Goal: Transaction & Acquisition: Purchase product/service

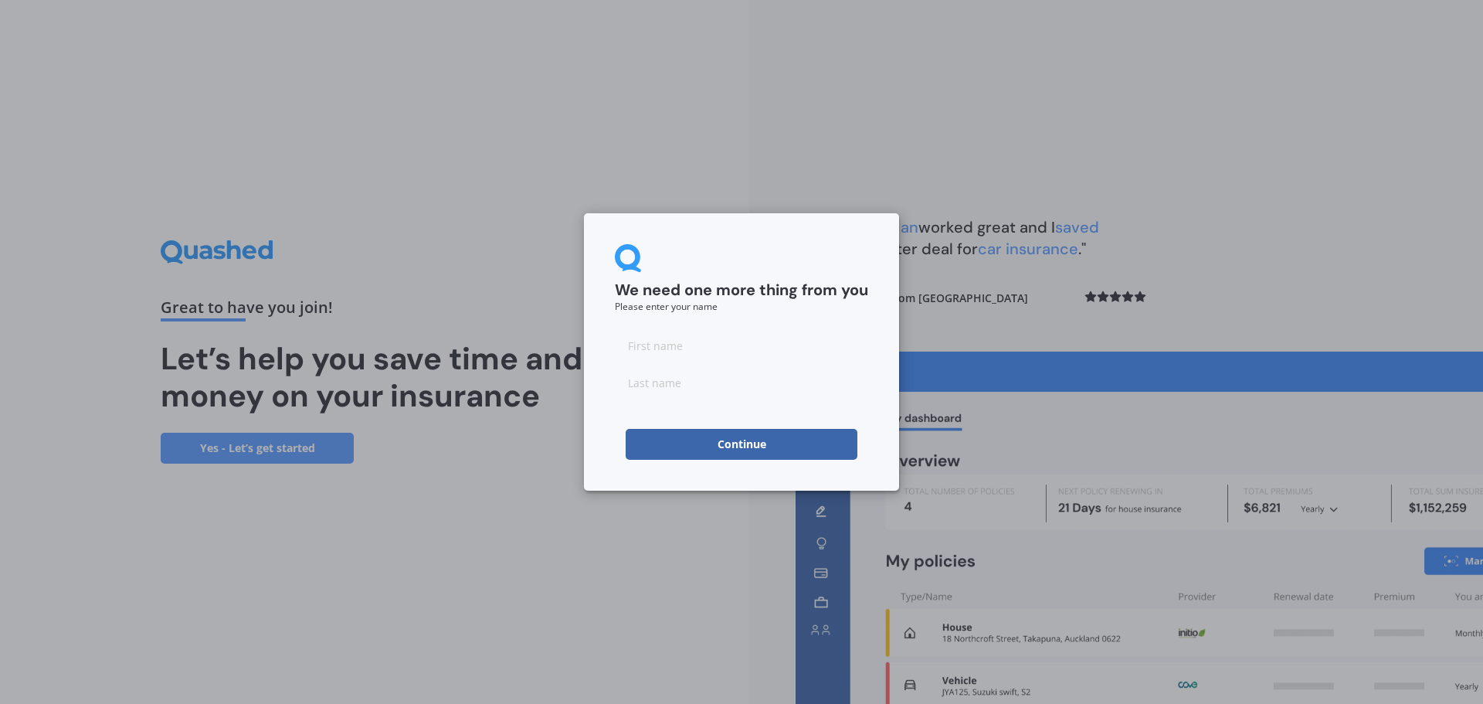
click at [709, 341] on input at bounding box center [741, 345] width 253 height 31
type input "Simon"
type input "Pointer"
click at [733, 433] on button "Continue" at bounding box center [742, 444] width 232 height 31
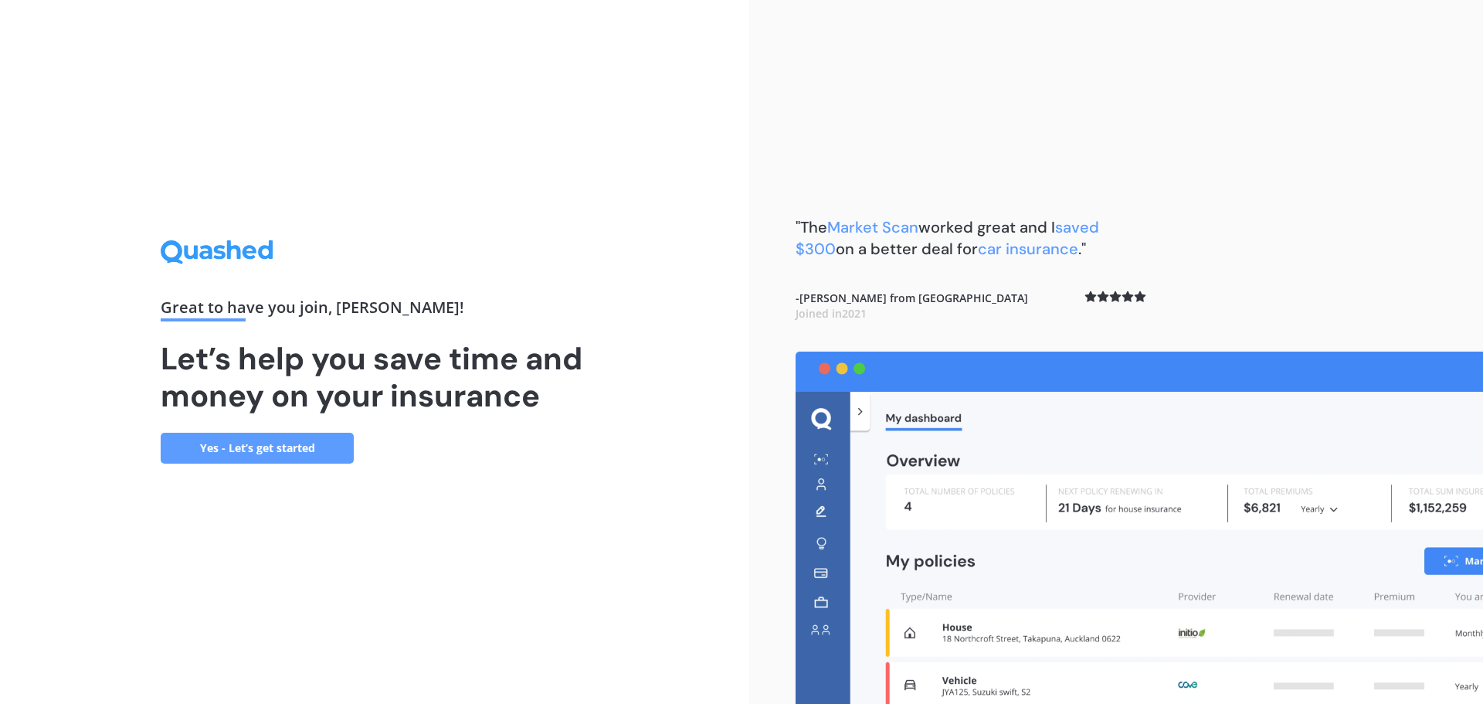
click at [275, 441] on link "Yes - Let’s get started" at bounding box center [257, 448] width 193 height 31
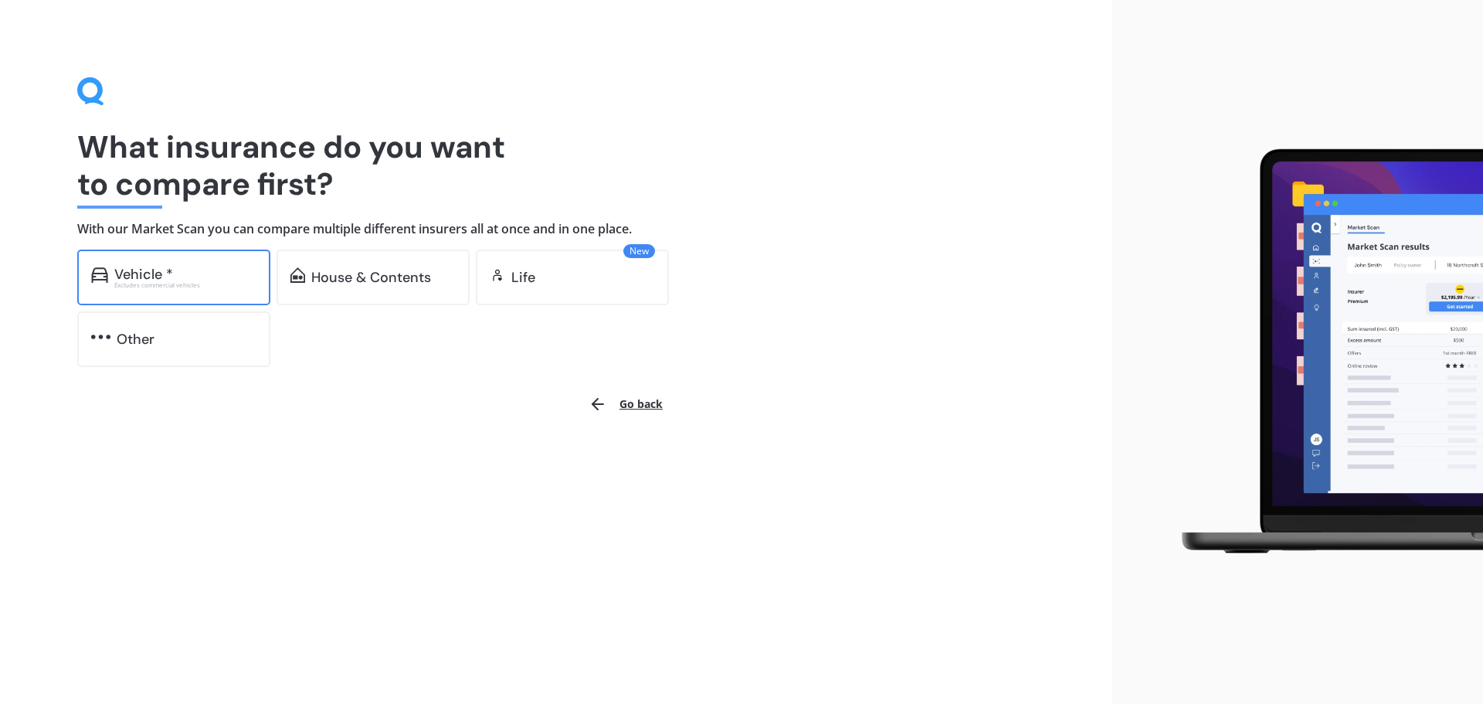
click at [215, 294] on div "Vehicle * Excludes commercial vehicles" at bounding box center [173, 277] width 193 height 56
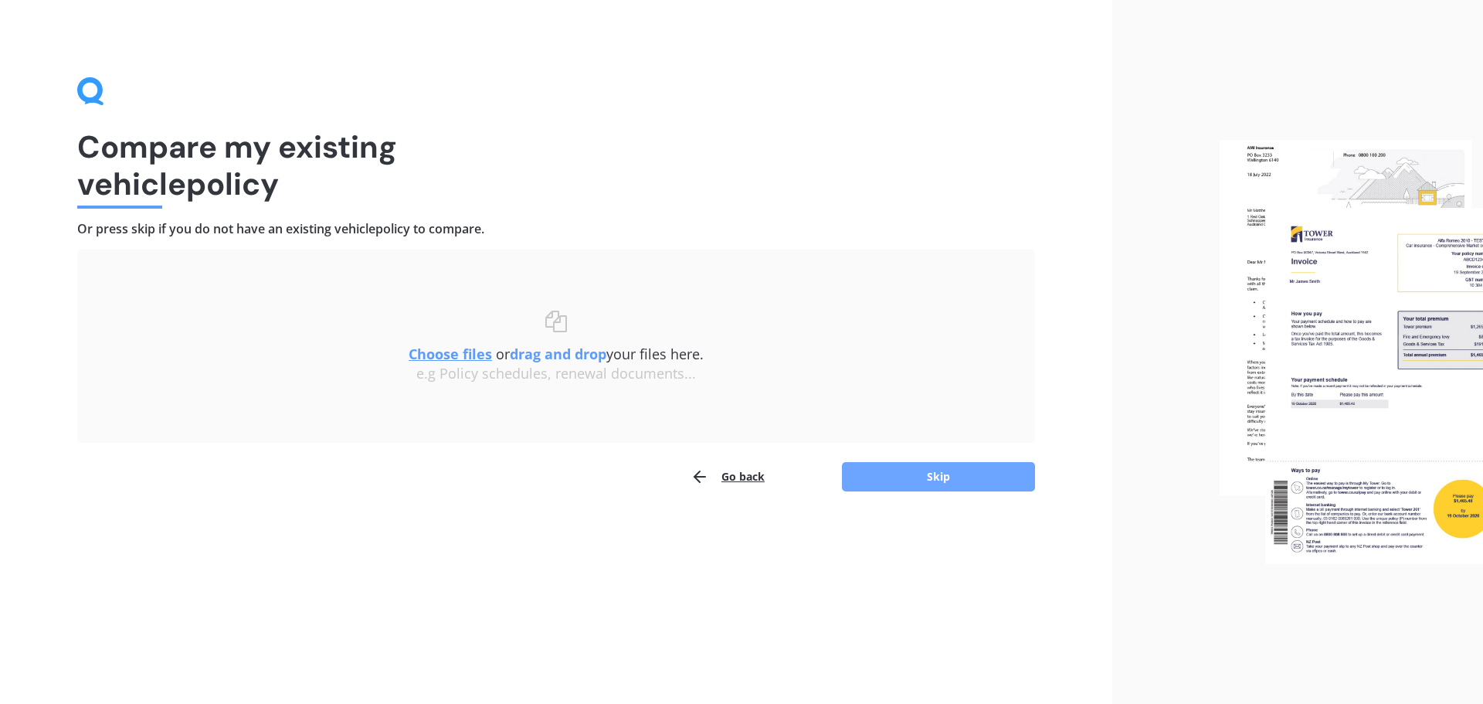
click at [940, 472] on button "Skip" at bounding box center [938, 476] width 193 height 29
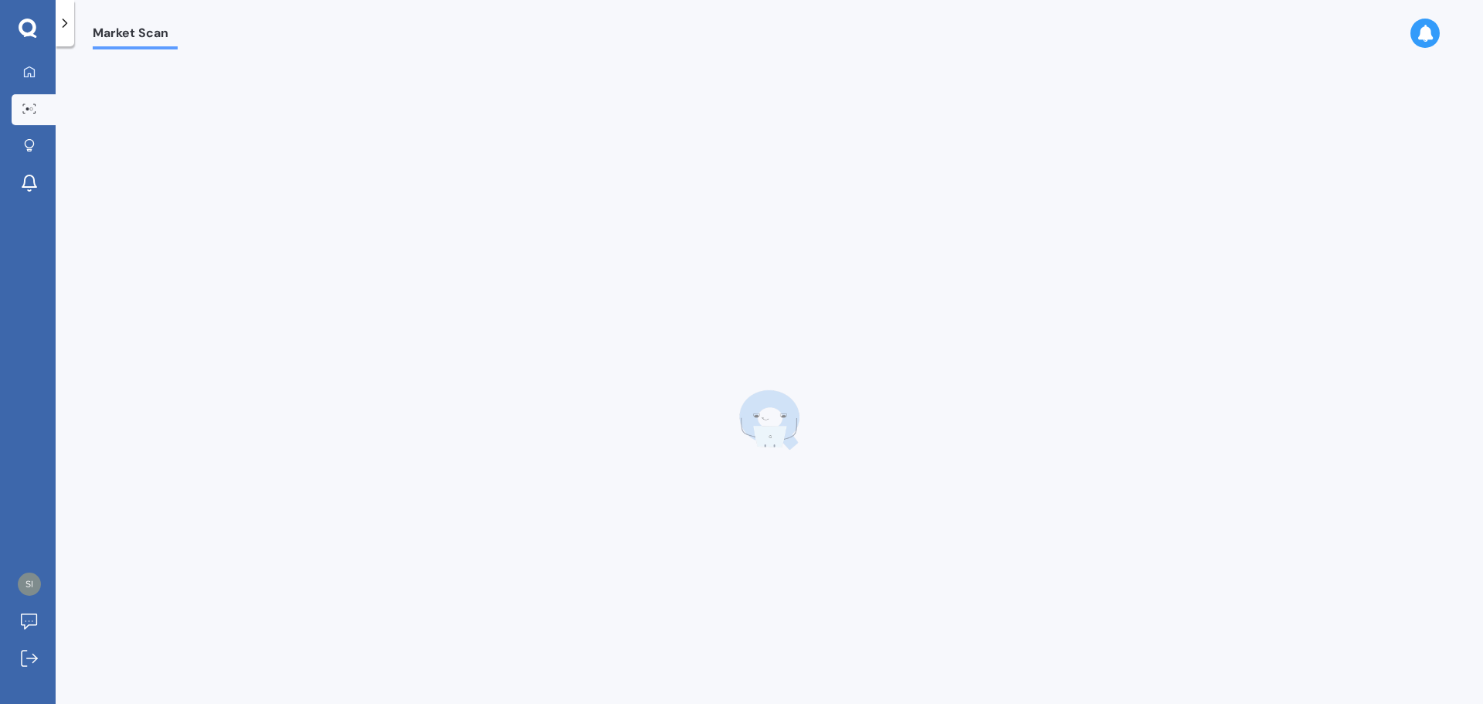
click at [127, 24] on div "Market Scan" at bounding box center [126, 24] width 104 height 49
click at [33, 110] on icon at bounding box center [29, 109] width 14 height 10
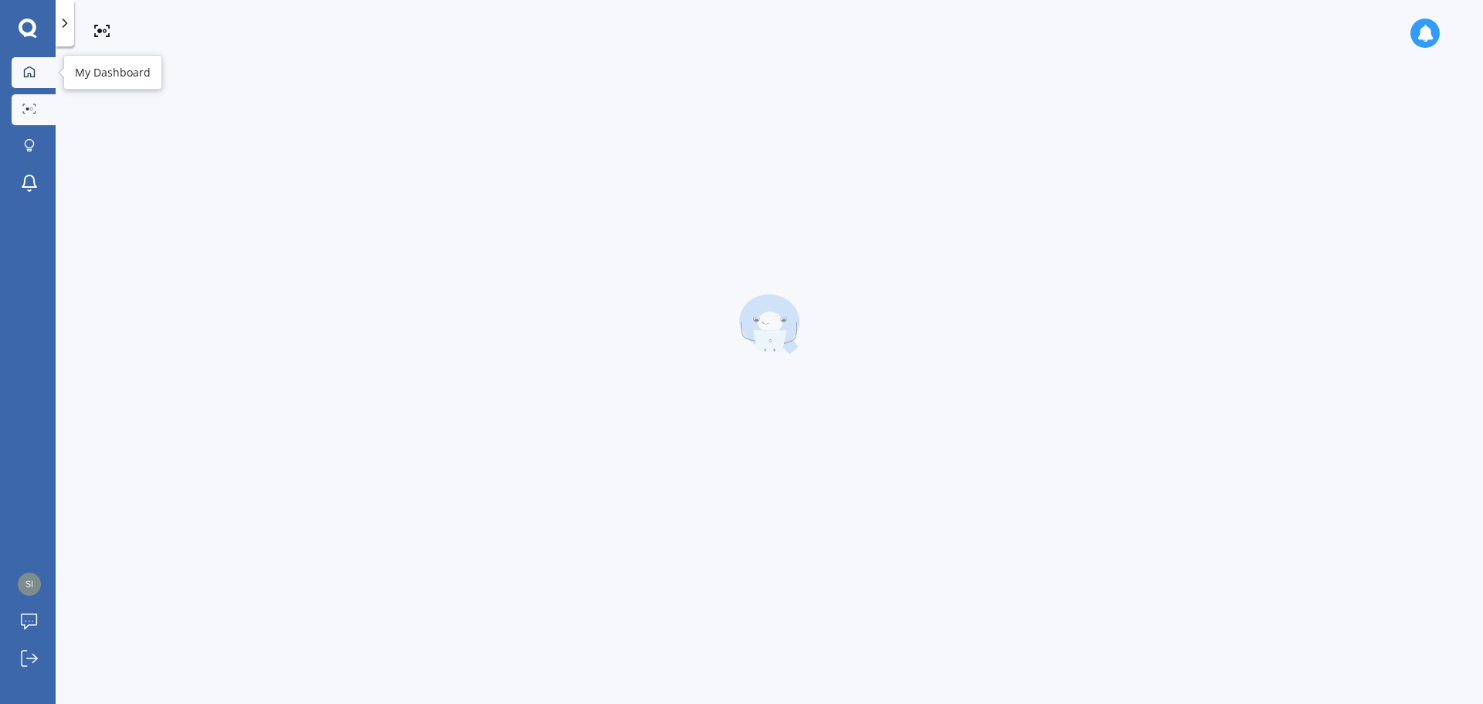
click at [32, 73] on icon at bounding box center [29, 72] width 12 height 12
click at [31, 110] on circle at bounding box center [31, 108] width 3 height 3
click at [30, 25] on icon at bounding box center [28, 29] width 19 height 20
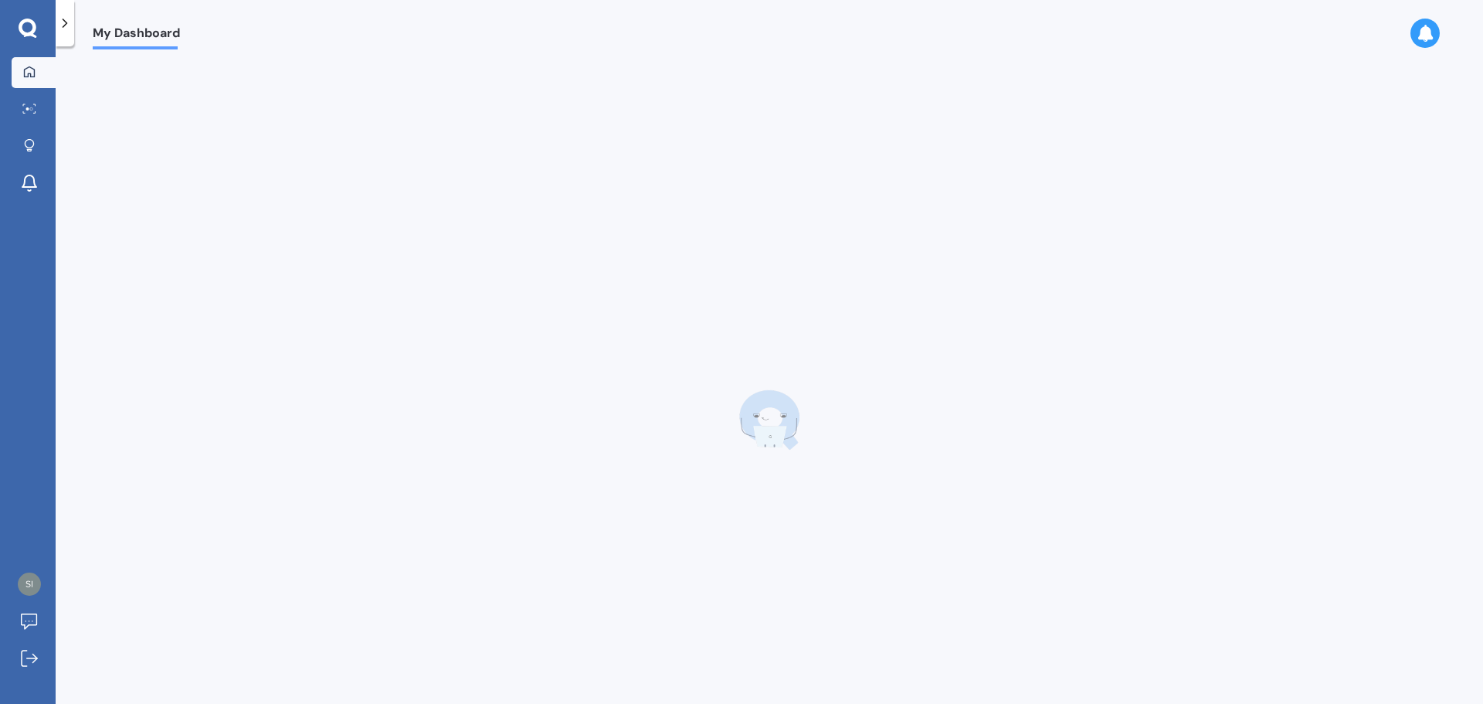
click at [1430, 33] on icon at bounding box center [1425, 33] width 17 height 17
click at [1408, 93] on div "No notifications" at bounding box center [1316, 86] width 221 height 34
click at [1368, 185] on div at bounding box center [769, 420] width 1353 height 704
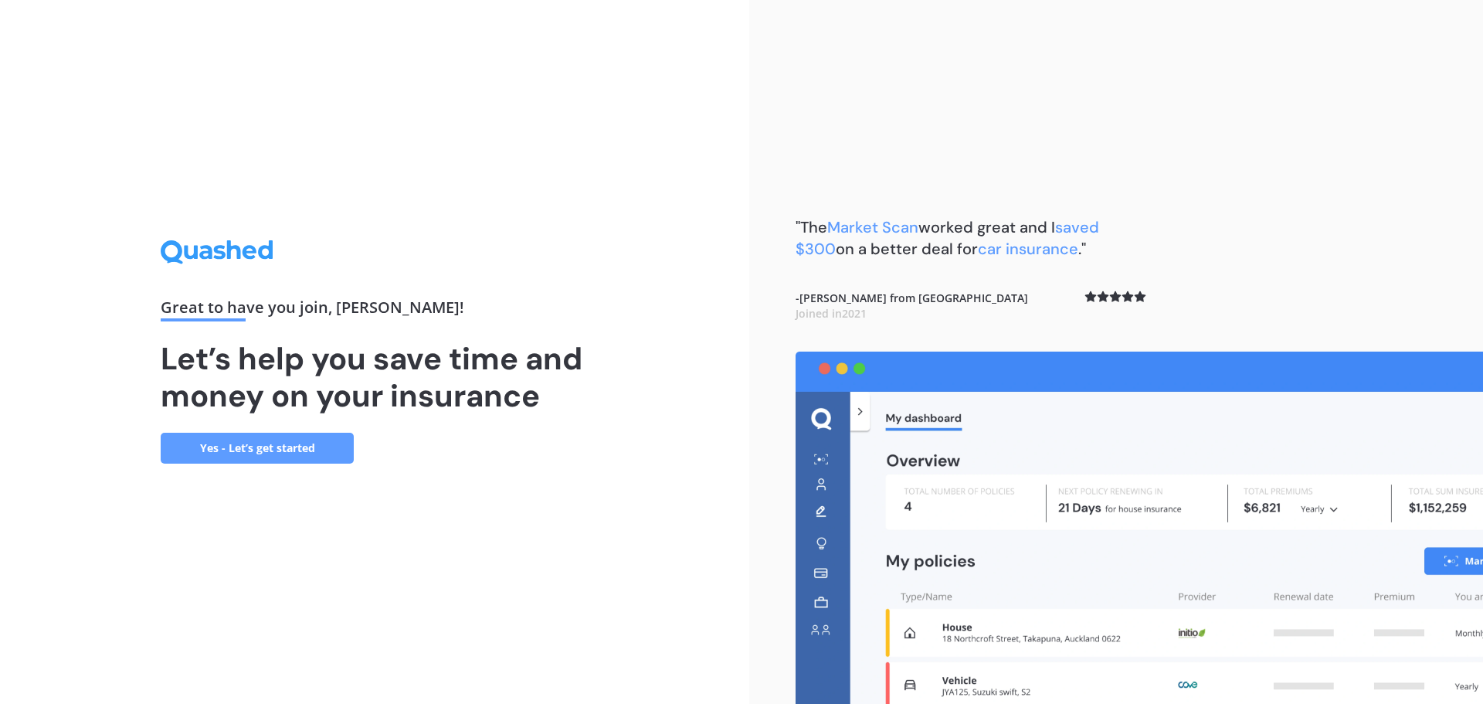
click at [202, 448] on link "Yes - Let’s get started" at bounding box center [257, 448] width 193 height 31
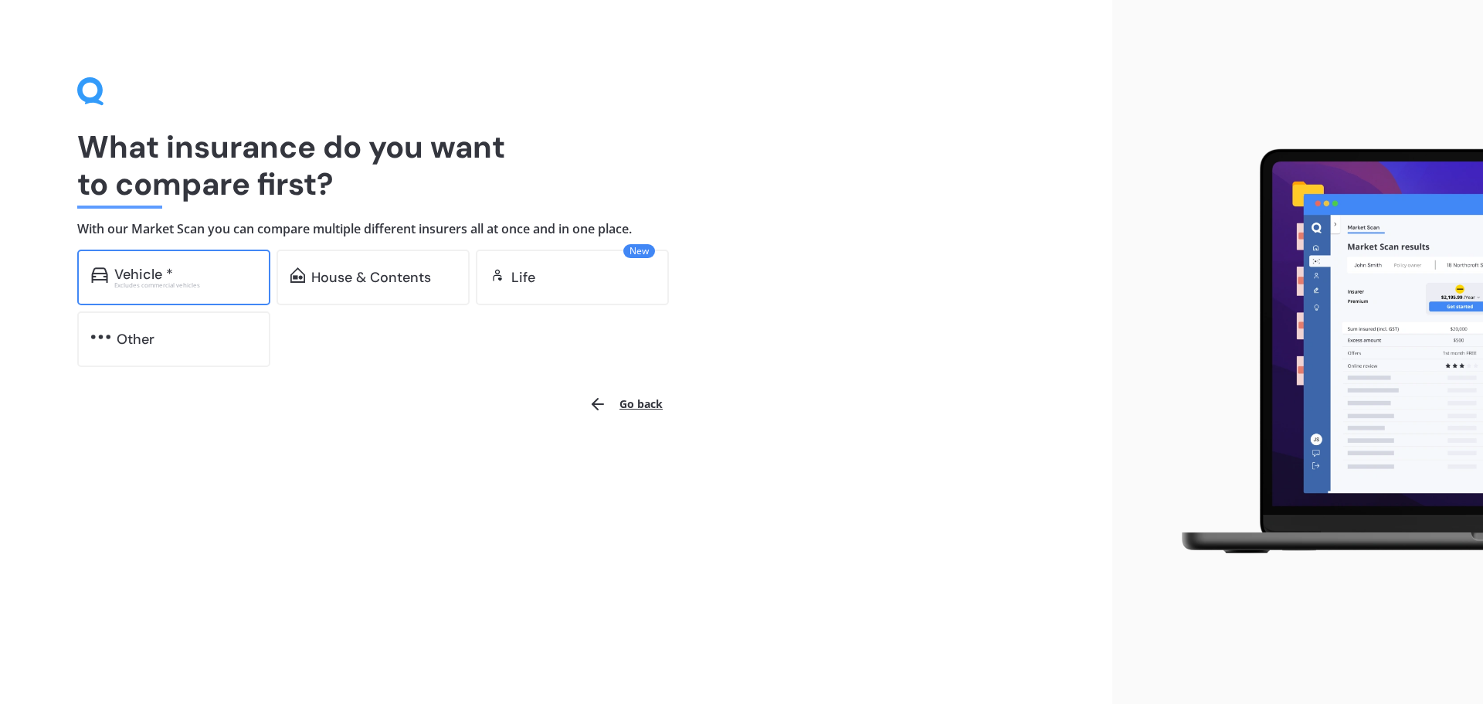
click at [215, 277] on div "Vehicle *" at bounding box center [185, 273] width 142 height 15
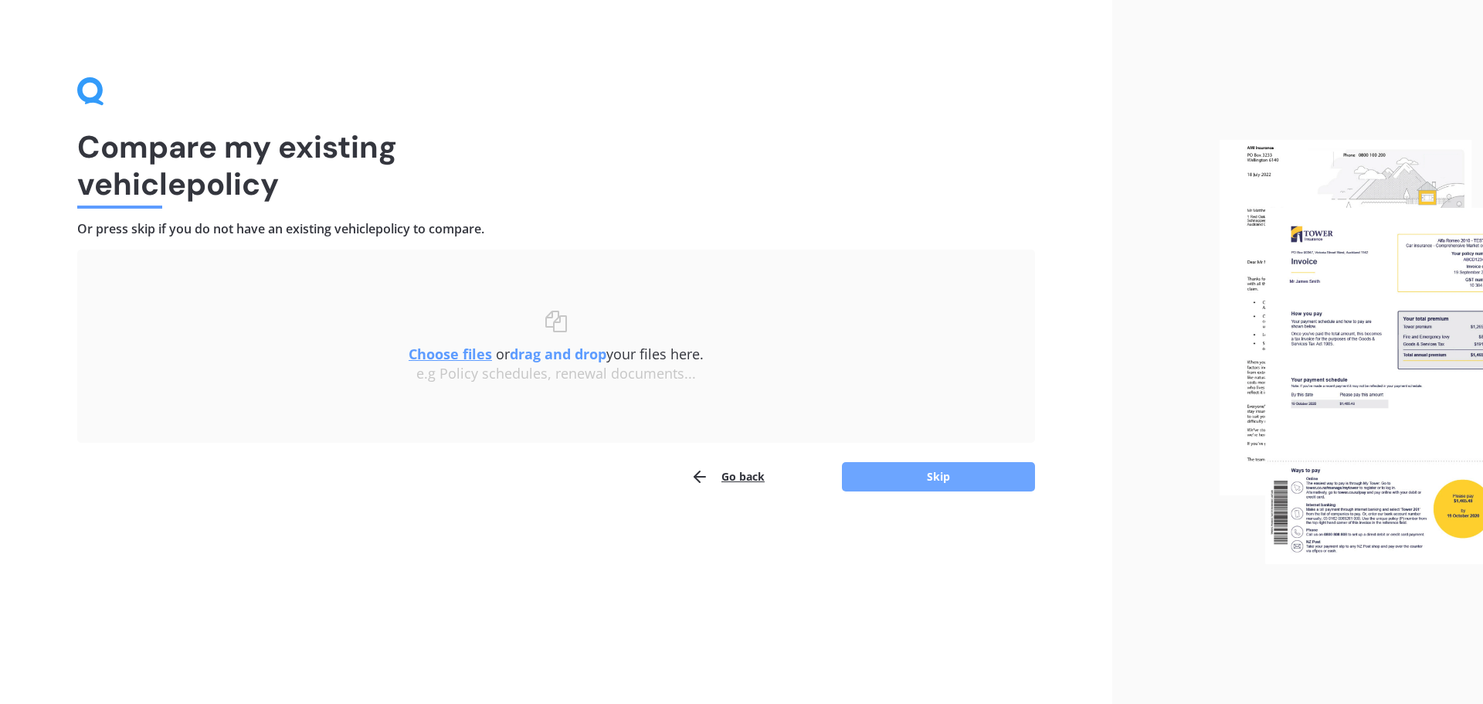
click at [900, 482] on button "Skip" at bounding box center [938, 476] width 193 height 29
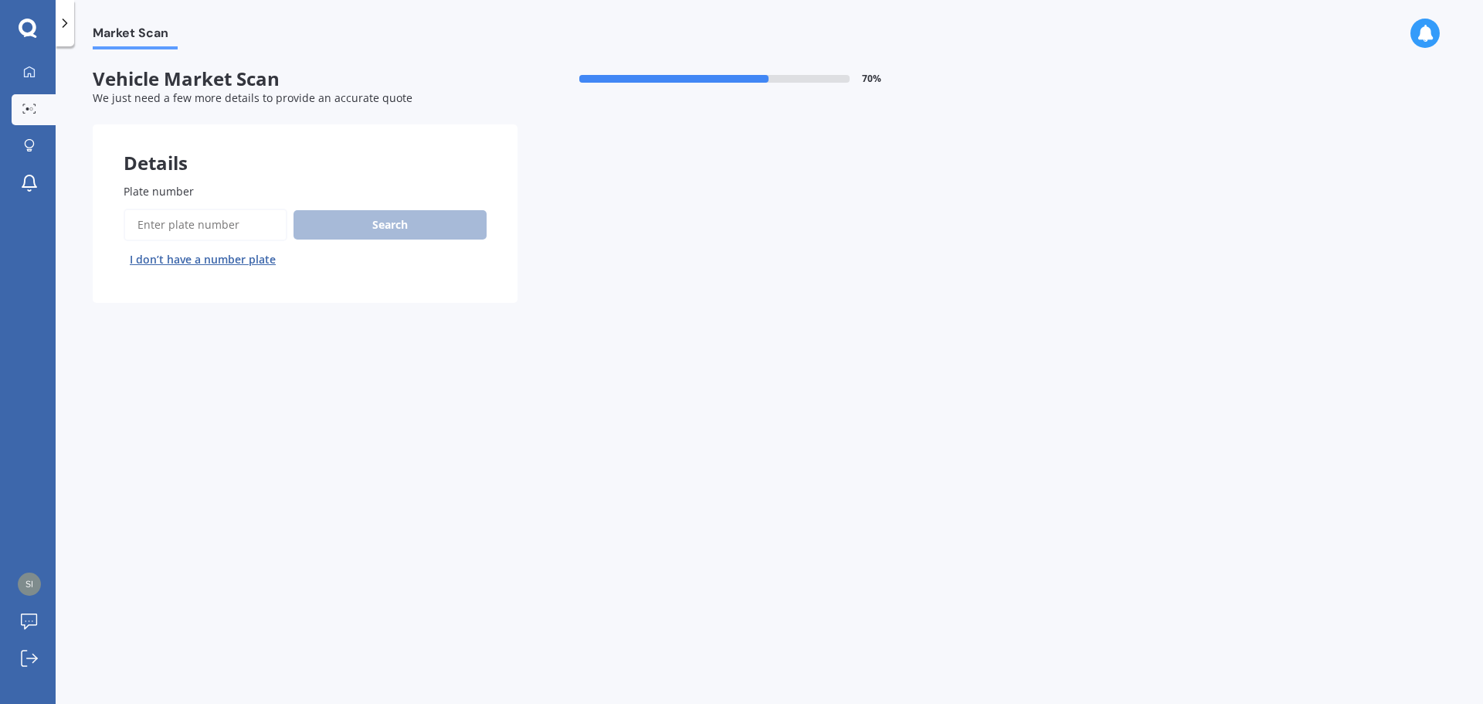
click at [184, 225] on input "Plate number" at bounding box center [206, 225] width 164 height 32
type input "NFP845"
click at [365, 233] on button "Search" at bounding box center [390, 224] width 193 height 29
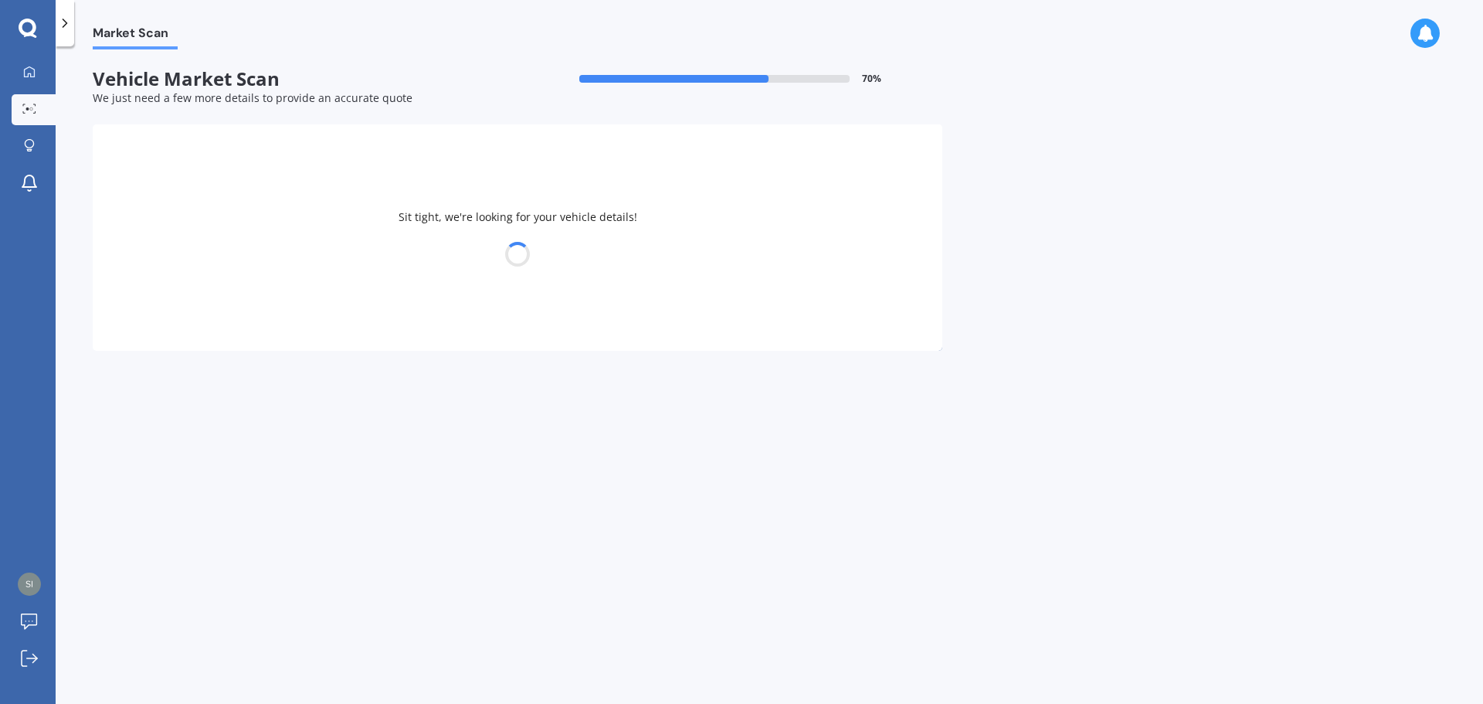
select select "NISSAN"
select select "SERENA"
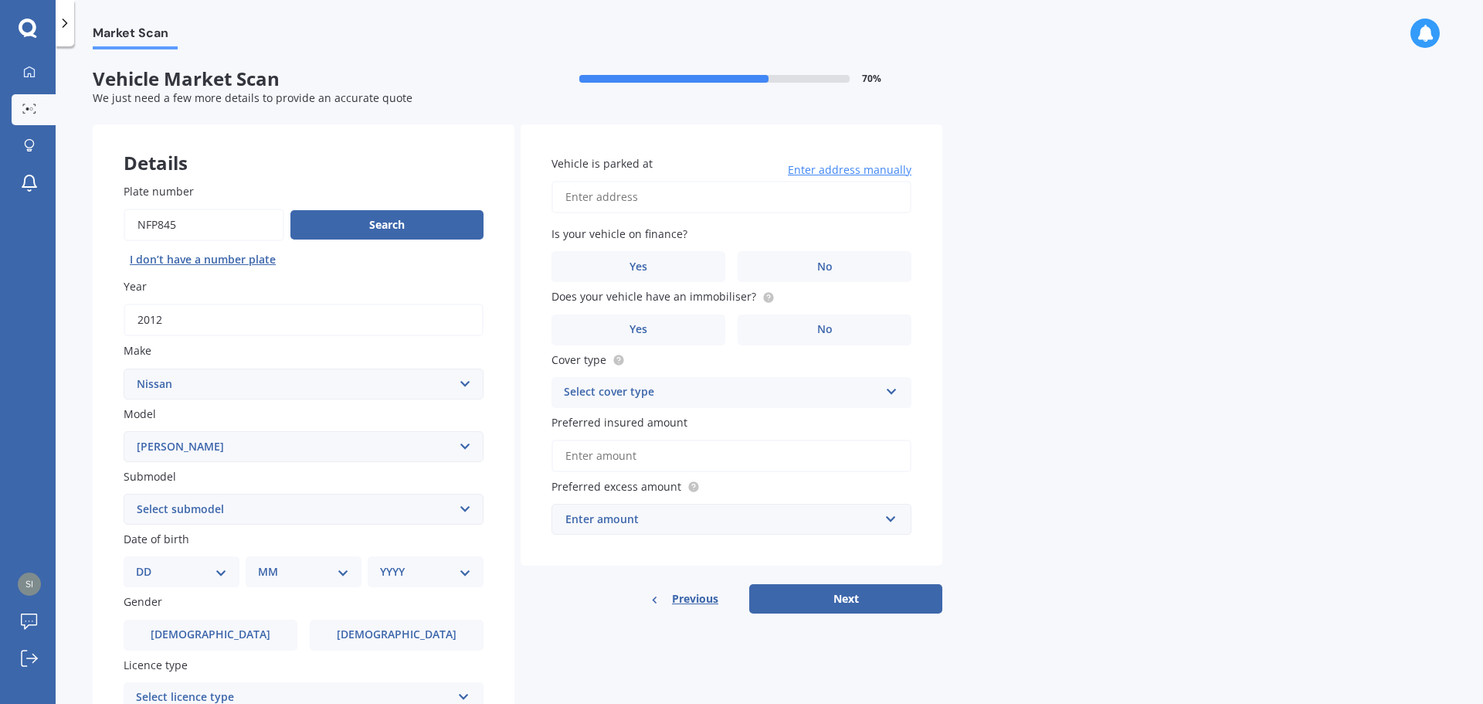
click at [234, 510] on select "Select submodel Hybrid Petrol Turbo Diesel" at bounding box center [304, 509] width 360 height 31
click at [124, 494] on select "Select submodel Hybrid Petrol Turbo Diesel" at bounding box center [304, 509] width 360 height 31
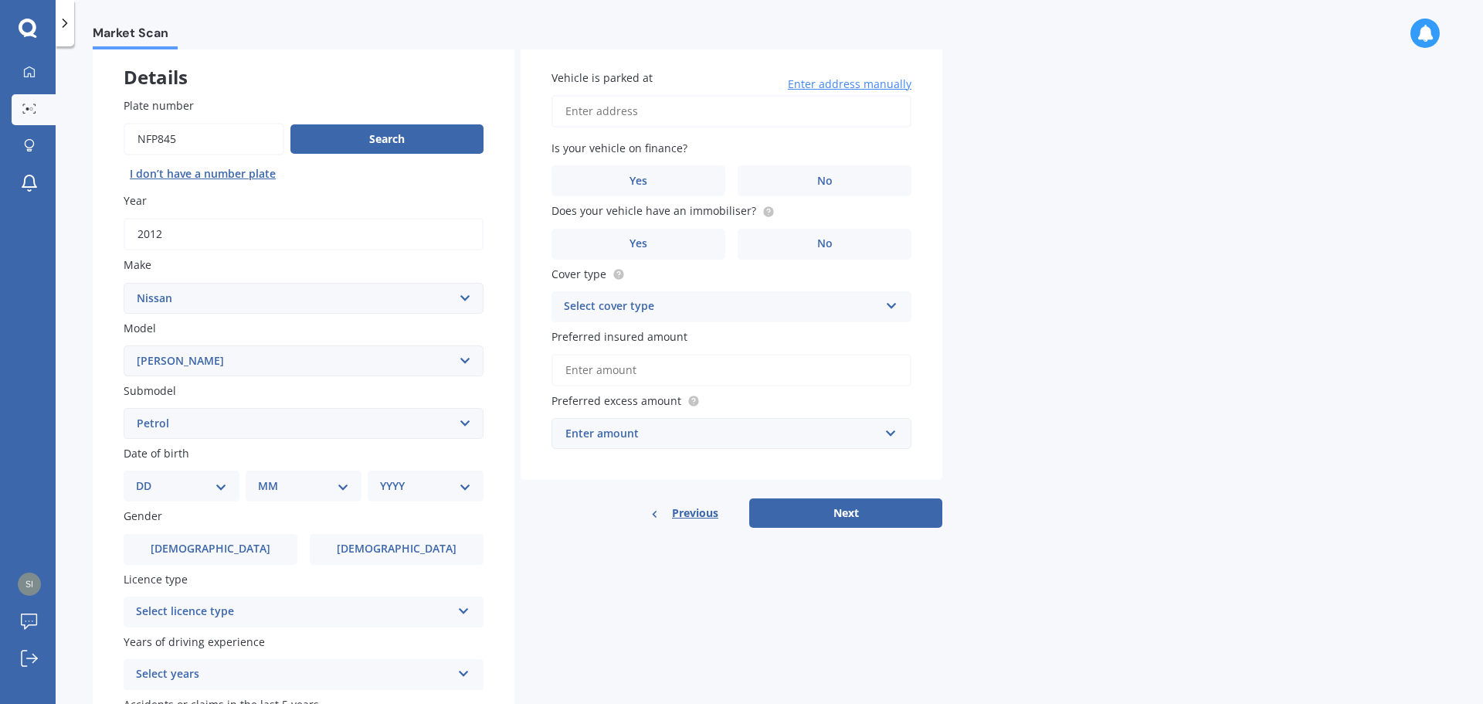
scroll to position [87, 0]
click at [200, 438] on select "Select submodel Hybrid Petrol Turbo Diesel" at bounding box center [304, 422] width 360 height 31
select select "HYBRID"
click at [124, 407] on select "Select submodel Hybrid Petrol Turbo Diesel" at bounding box center [304, 422] width 360 height 31
click at [183, 423] on select "Select submodel Hybrid Petrol Turbo Diesel" at bounding box center [304, 422] width 360 height 31
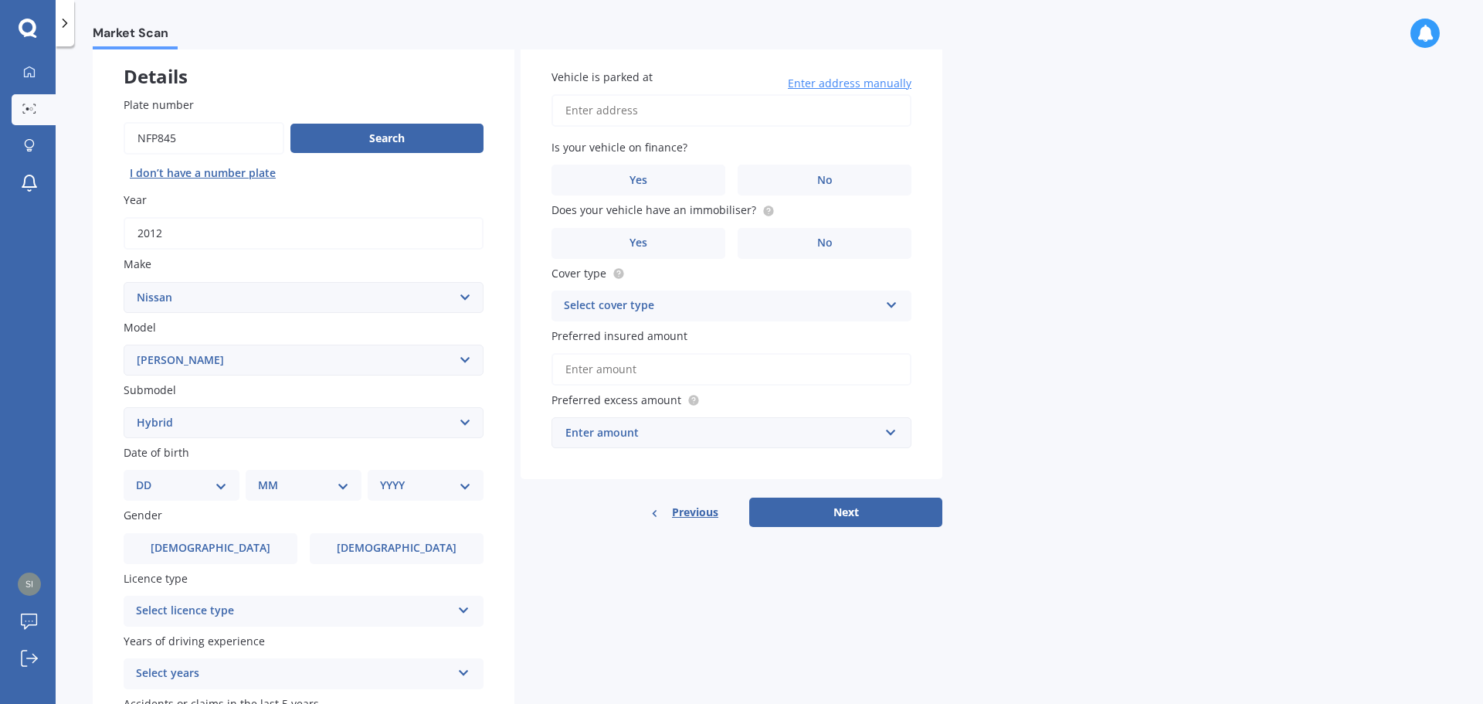
click at [124, 407] on select "Select submodel Hybrid Petrol Turbo Diesel" at bounding box center [304, 422] width 360 height 31
click at [176, 491] on select "DD 01 02 03 04 05 06 07 08 09 10 11 12 13 14 15 16 17 18 19 20 21 22 23 24 25 2…" at bounding box center [181, 485] width 91 height 17
select select "10"
click at [148, 477] on select "DD 01 02 03 04 05 06 07 08 09 10 11 12 13 14 15 16 17 18 19 20 21 22 23 24 25 2…" at bounding box center [181, 485] width 91 height 17
click at [319, 508] on label "Gender" at bounding box center [301, 515] width 354 height 16
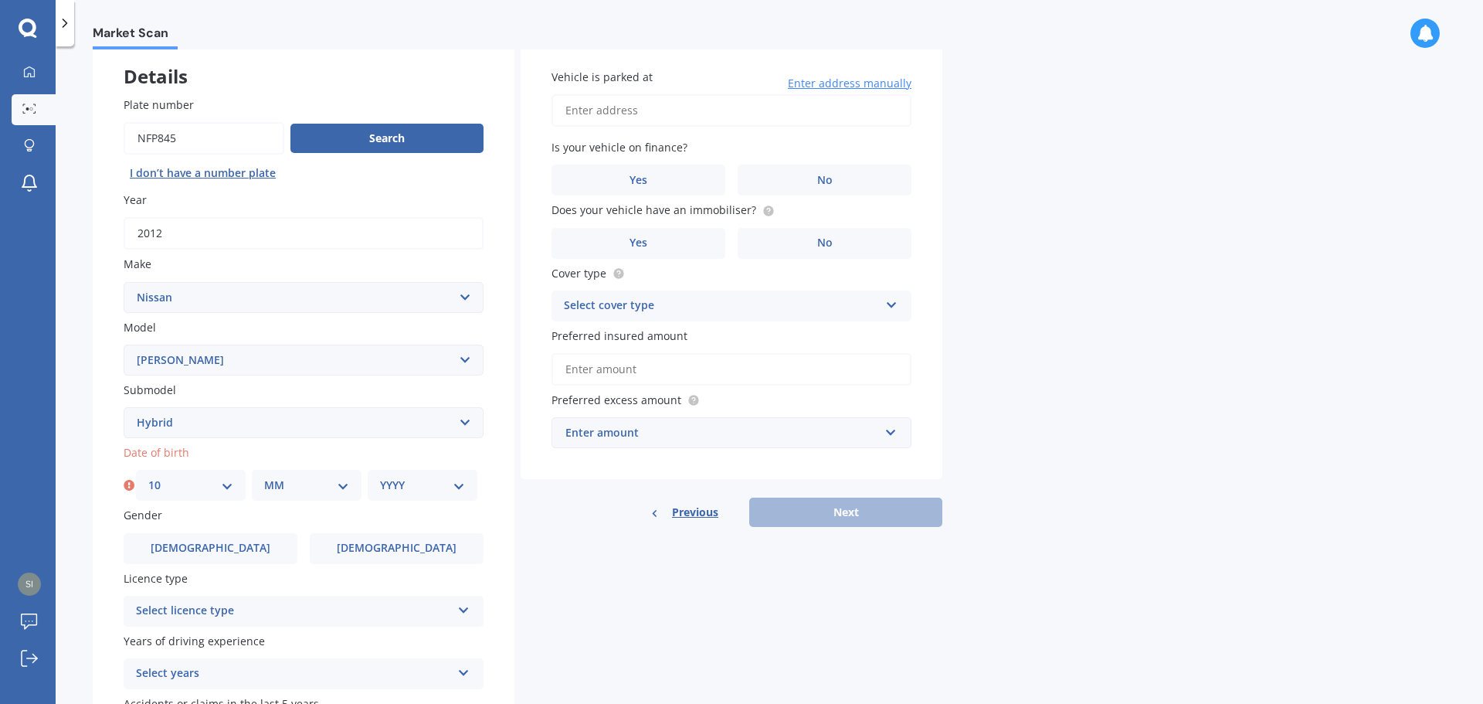
click at [298, 490] on select "MM 01 02 03 04 05 06 07 08 09 10 11 12" at bounding box center [306, 485] width 85 height 17
select select "08"
click at [264, 477] on select "MM 01 02 03 04 05 06 07 08 09 10 11 12" at bounding box center [306, 485] width 85 height 17
click at [381, 491] on select "YYYY 2025 2024 2023 2022 2021 2020 2019 2018 2017 2016 2015 2014 2013 2012 2011…" at bounding box center [422, 485] width 85 height 17
select select "1991"
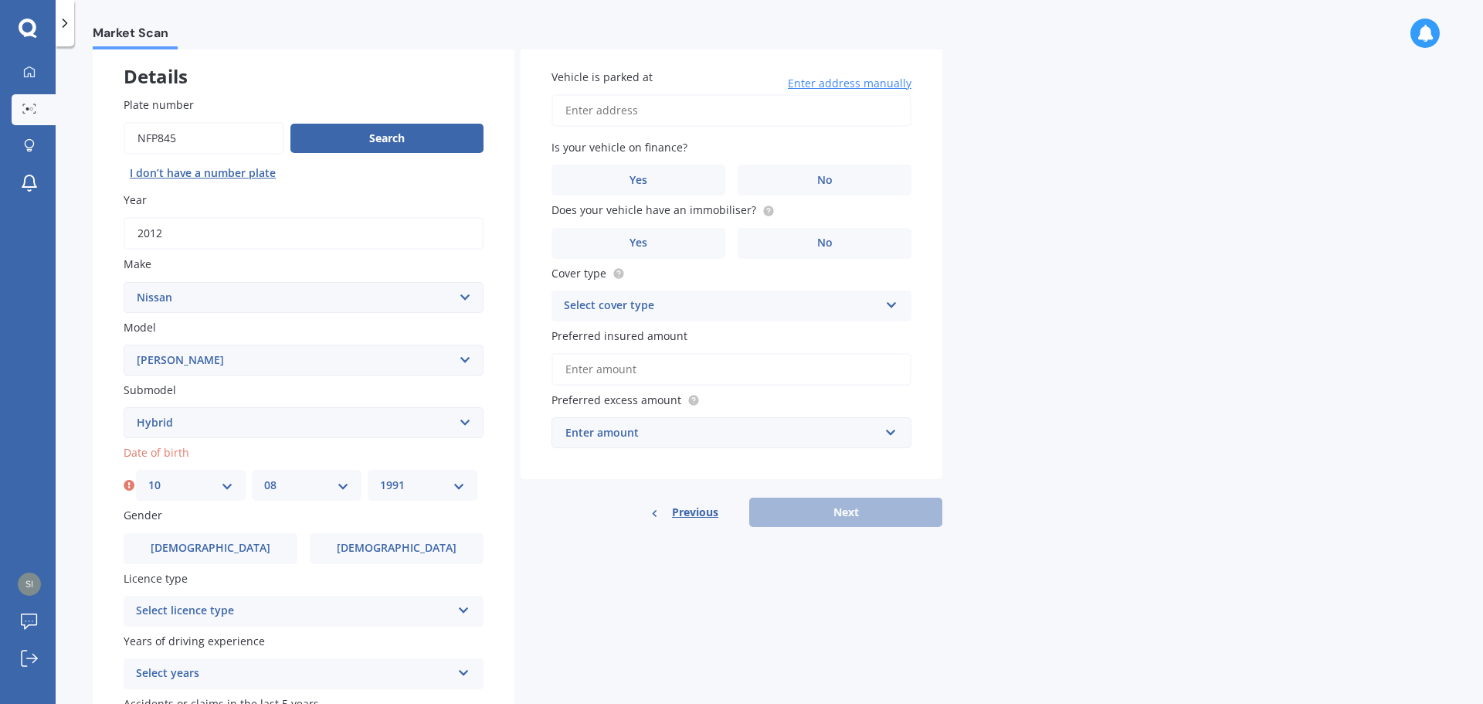
click at [380, 477] on select "YYYY 2025 2024 2023 2022 2021 2020 2019 2018 2017 2016 2015 2014 2013 2012 2011…" at bounding box center [422, 485] width 85 height 17
click at [263, 531] on div "Gender [DEMOGRAPHIC_DATA] [DEMOGRAPHIC_DATA]" at bounding box center [304, 535] width 360 height 56
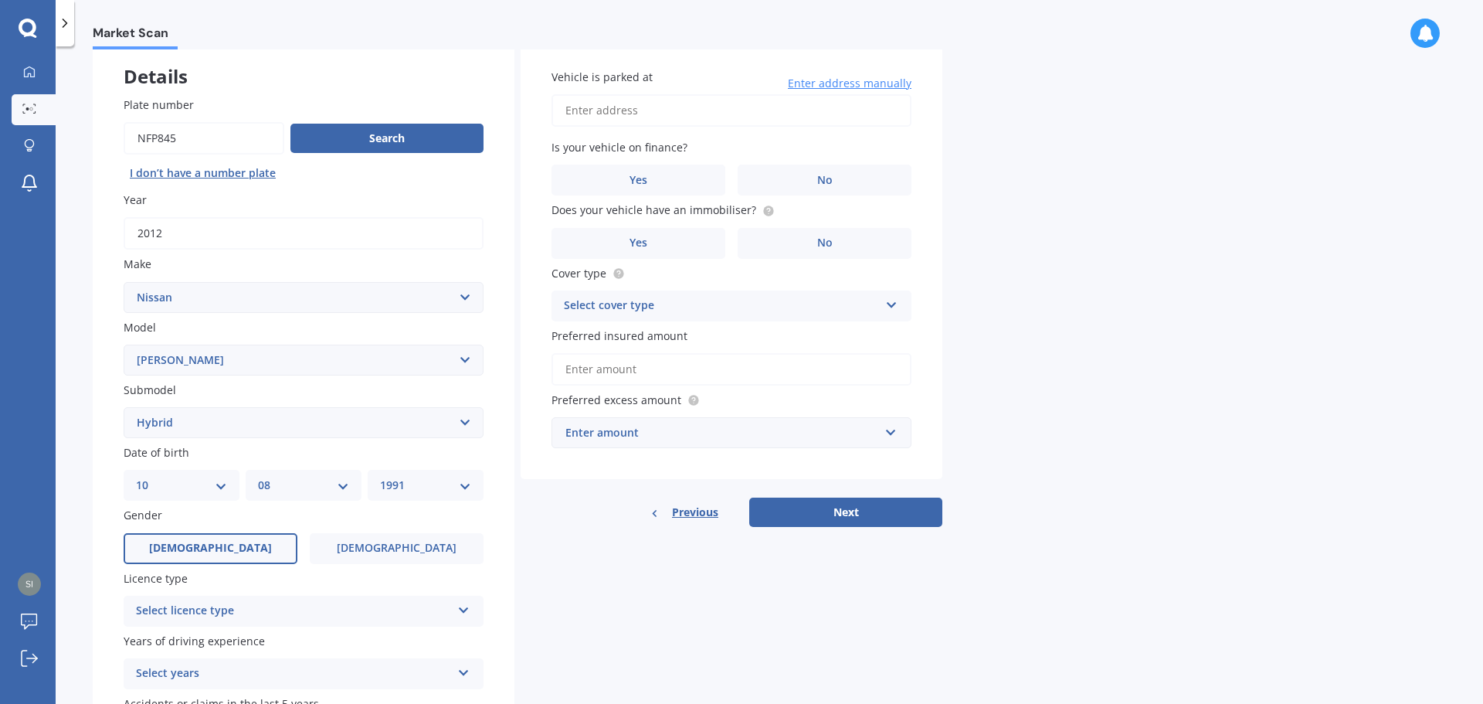
click at [243, 556] on label "[DEMOGRAPHIC_DATA]" at bounding box center [211, 548] width 174 height 31
click at [0, 0] on input "[DEMOGRAPHIC_DATA]" at bounding box center [0, 0] width 0 height 0
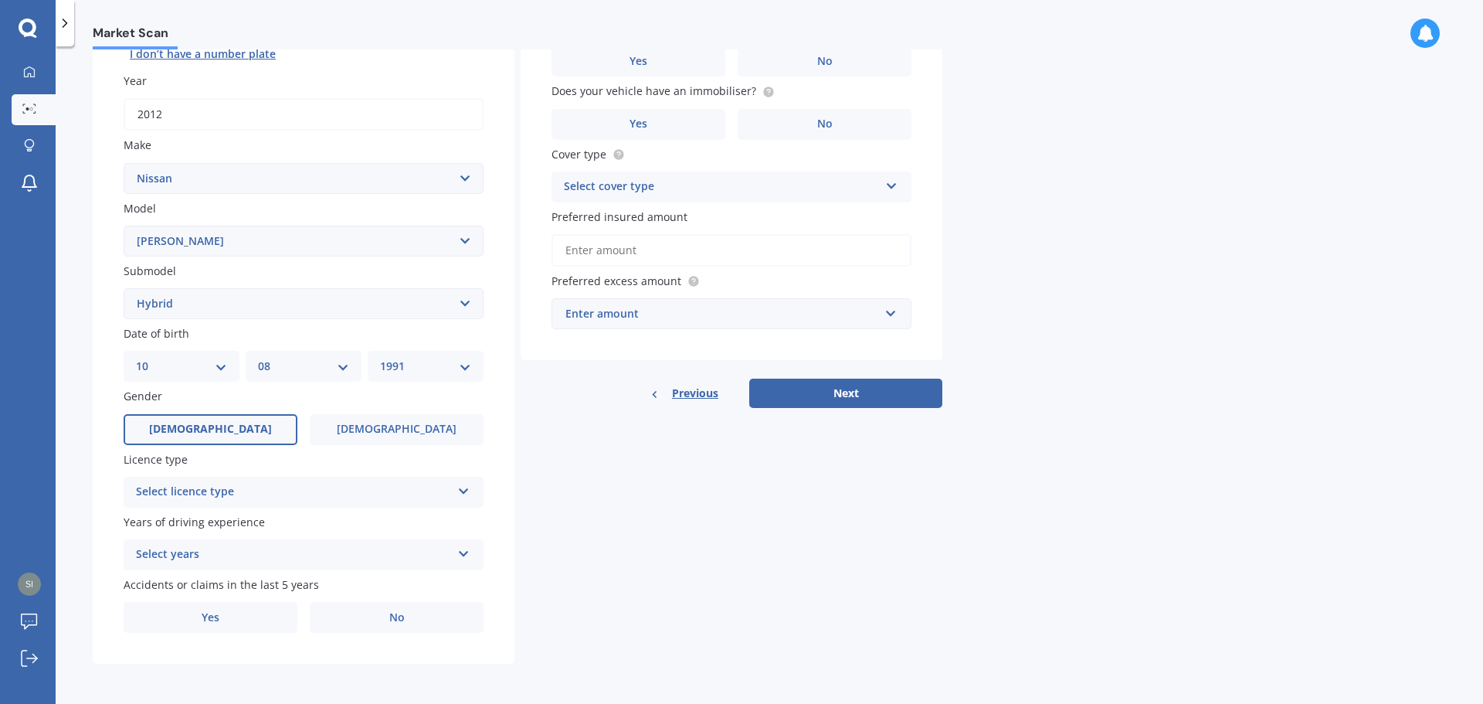
click at [243, 494] on div "Select licence type" at bounding box center [293, 492] width 315 height 19
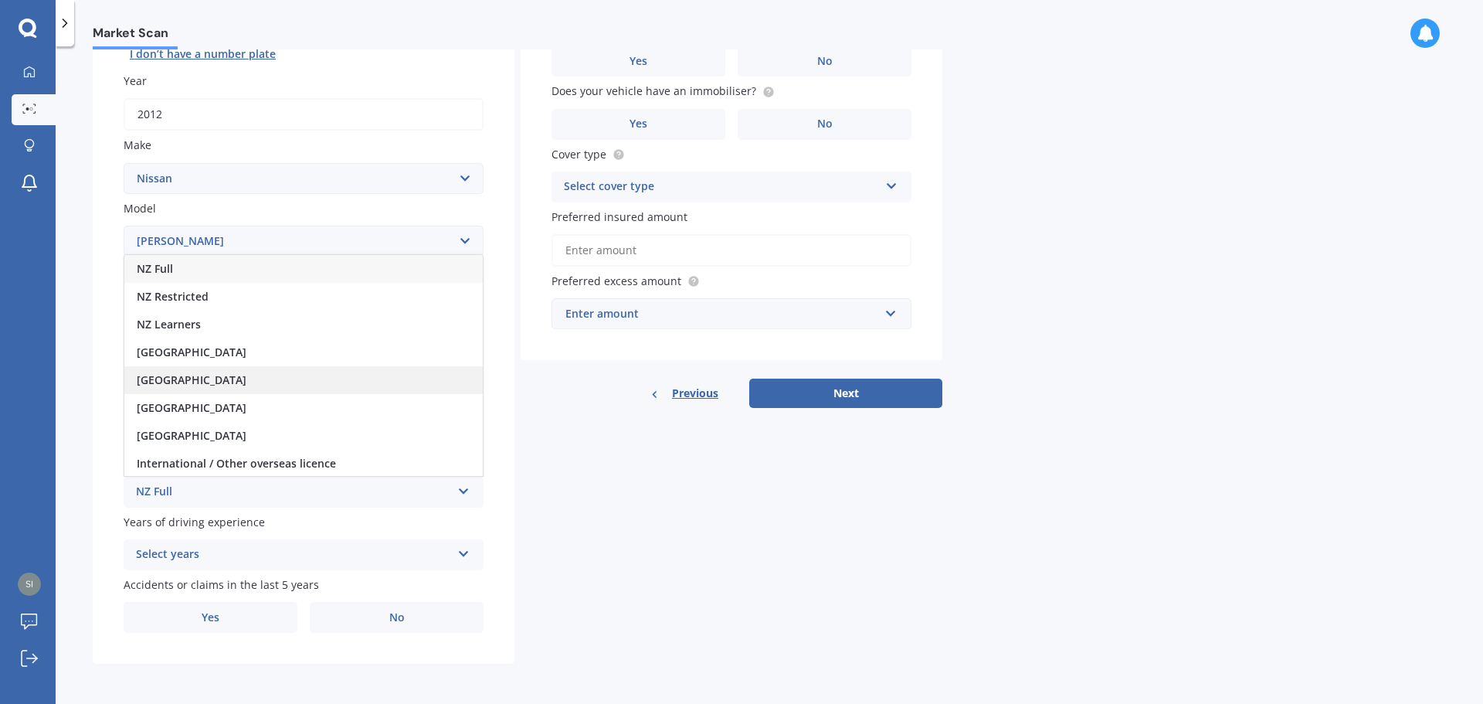
click at [198, 373] on span "[GEOGRAPHIC_DATA]" at bounding box center [192, 379] width 110 height 15
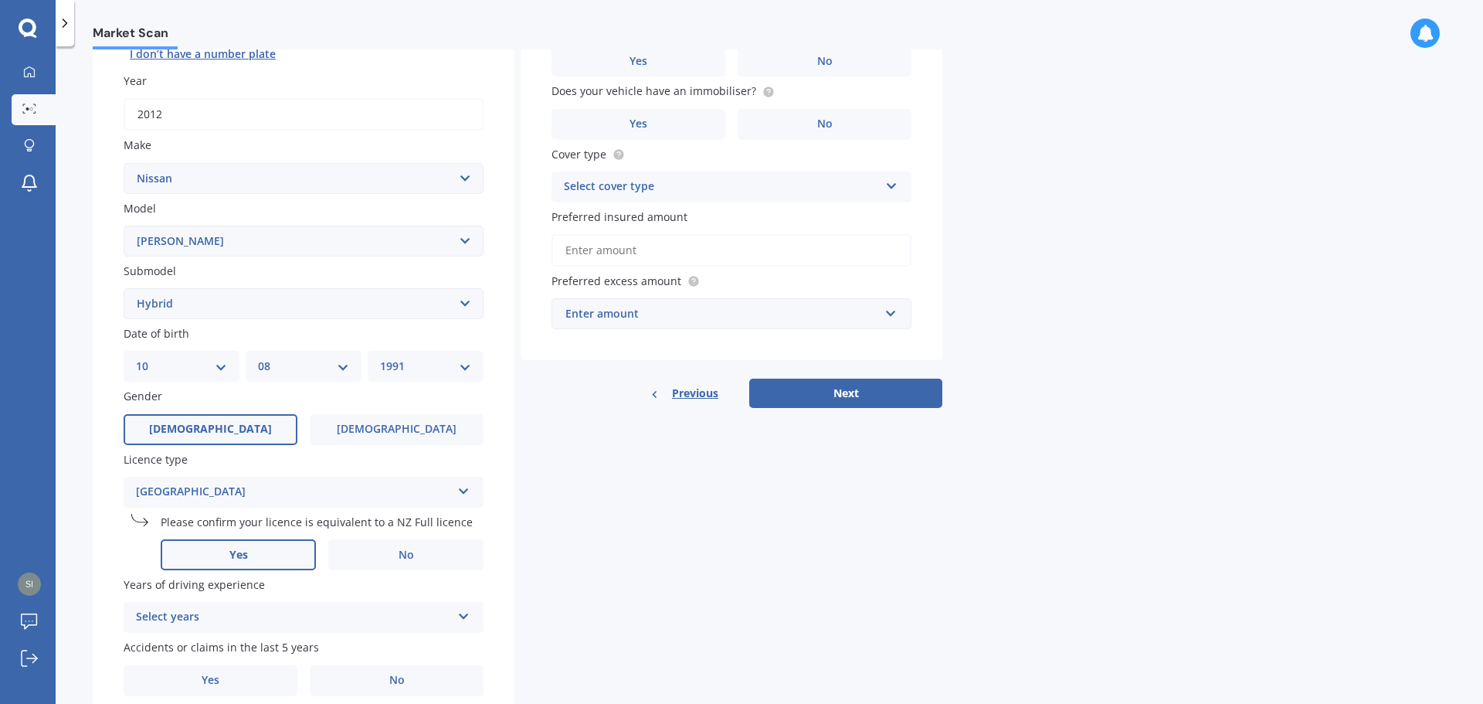
click at [254, 547] on label "Yes" at bounding box center [238, 554] width 155 height 31
click at [0, 0] on input "Yes" at bounding box center [0, 0] width 0 height 0
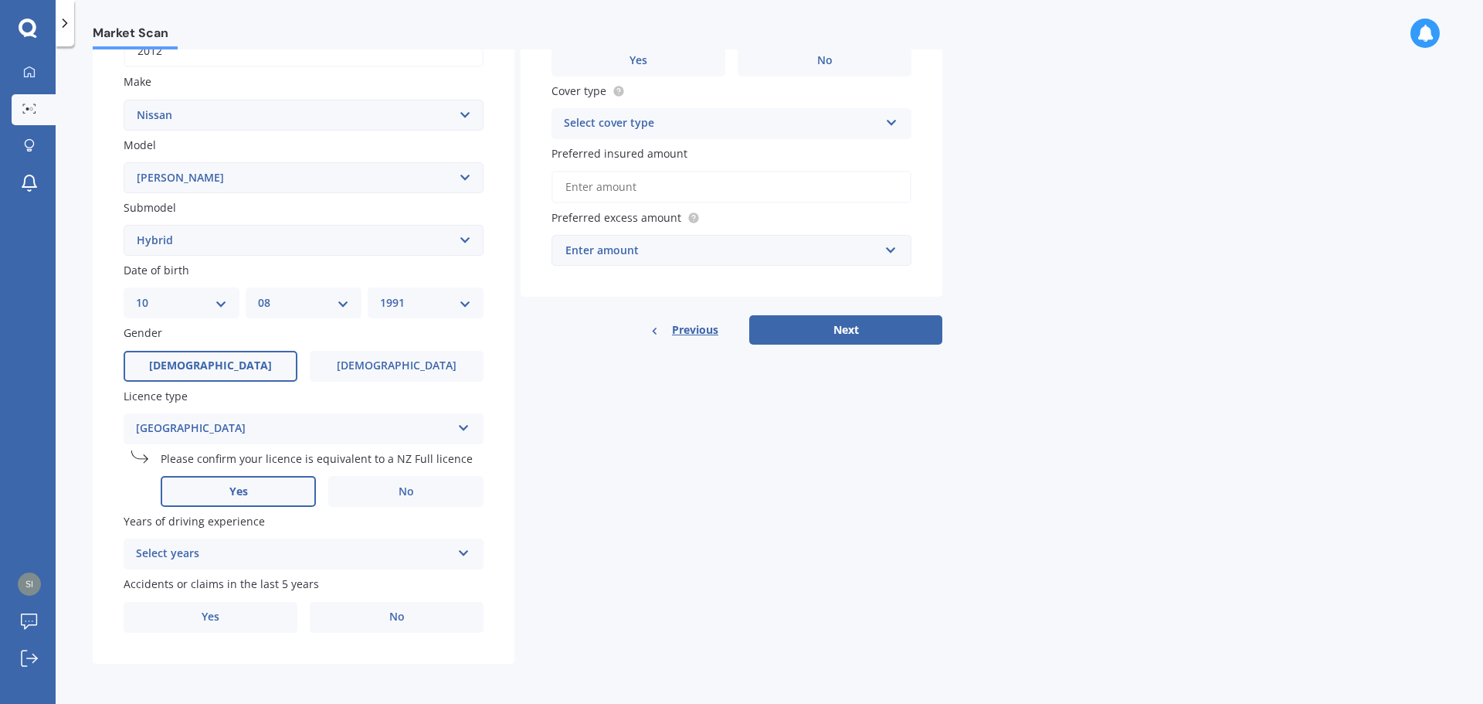
click at [210, 546] on div "Select years" at bounding box center [293, 554] width 315 height 19
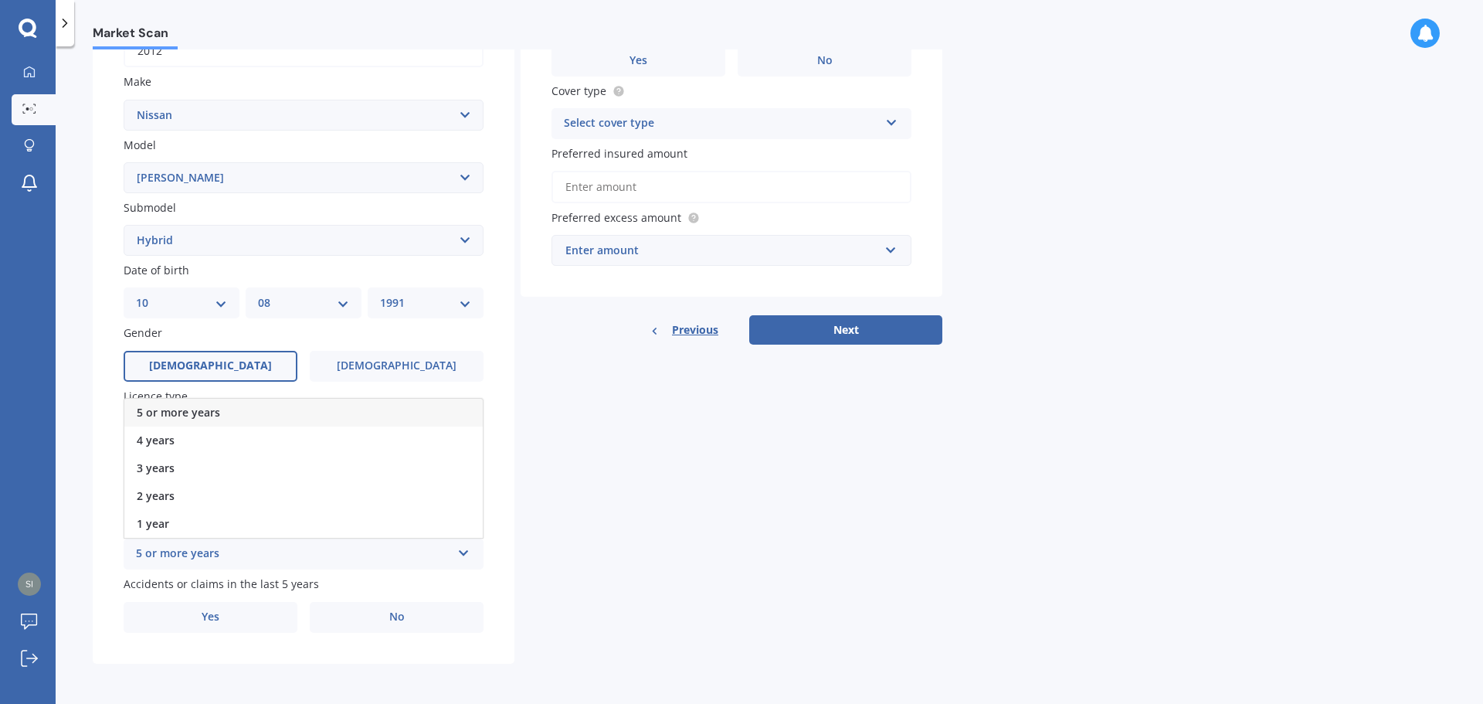
click at [194, 412] on span "5 or more years" at bounding box center [178, 412] width 83 height 15
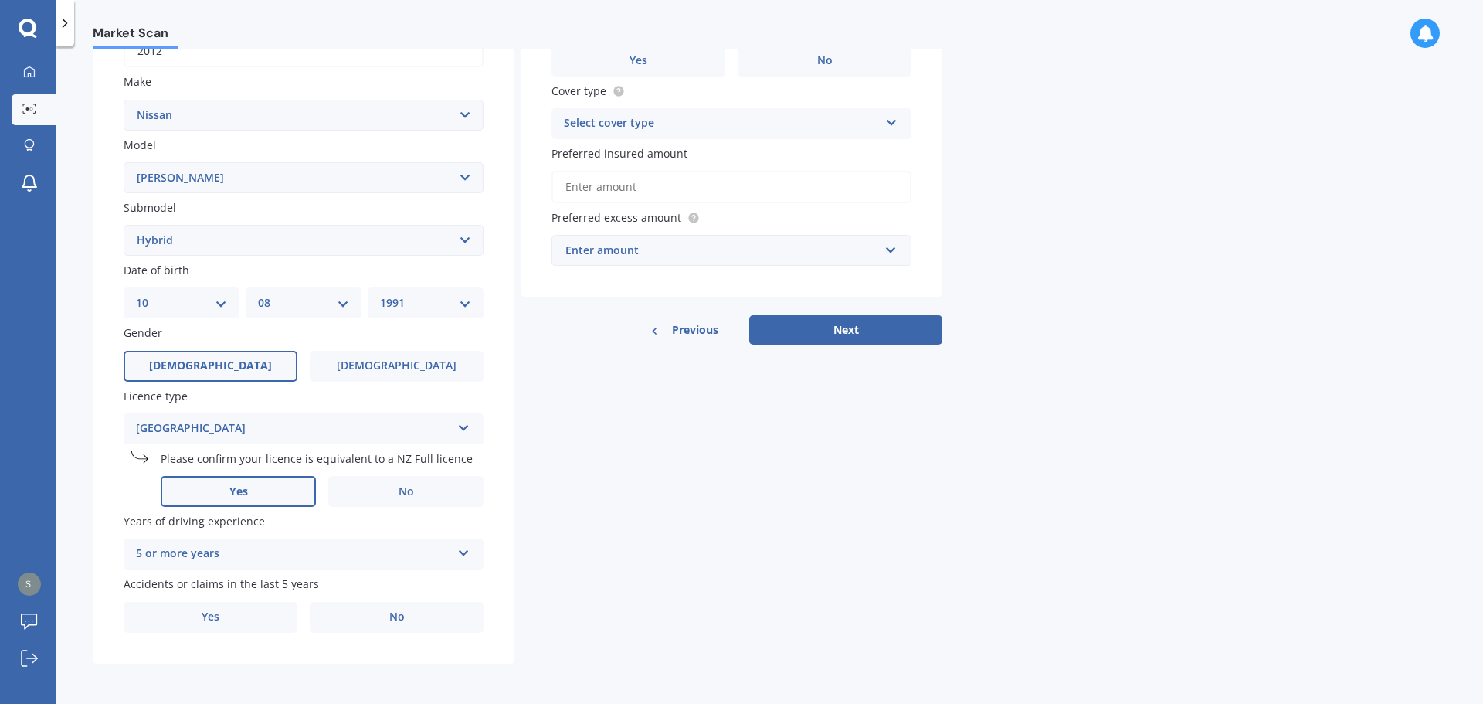
click at [593, 555] on div "Details Plate number Search I don’t have a number plate Year [DATE] Make Select…" at bounding box center [518, 260] width 850 height 808
click at [351, 623] on label "No" at bounding box center [397, 617] width 174 height 31
click at [0, 0] on input "No" at bounding box center [0, 0] width 0 height 0
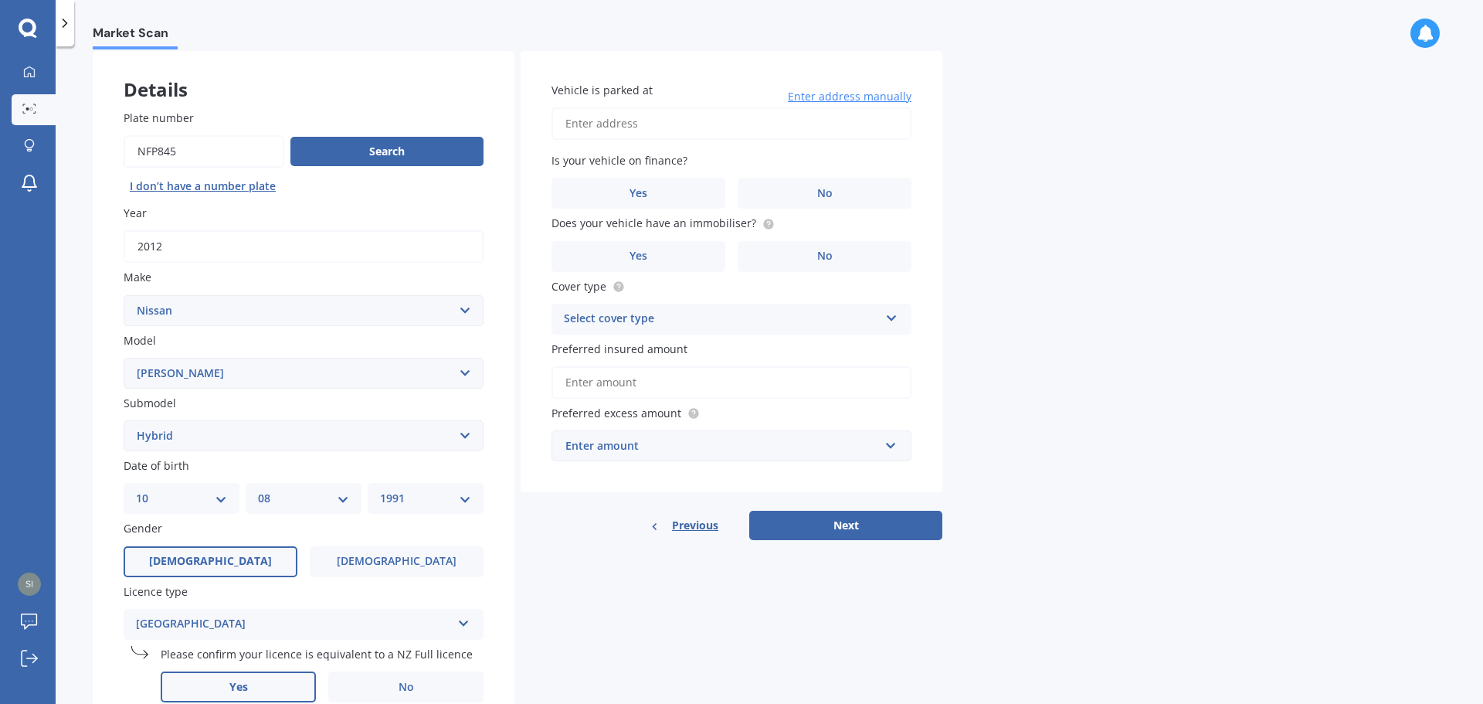
scroll to position [27, 0]
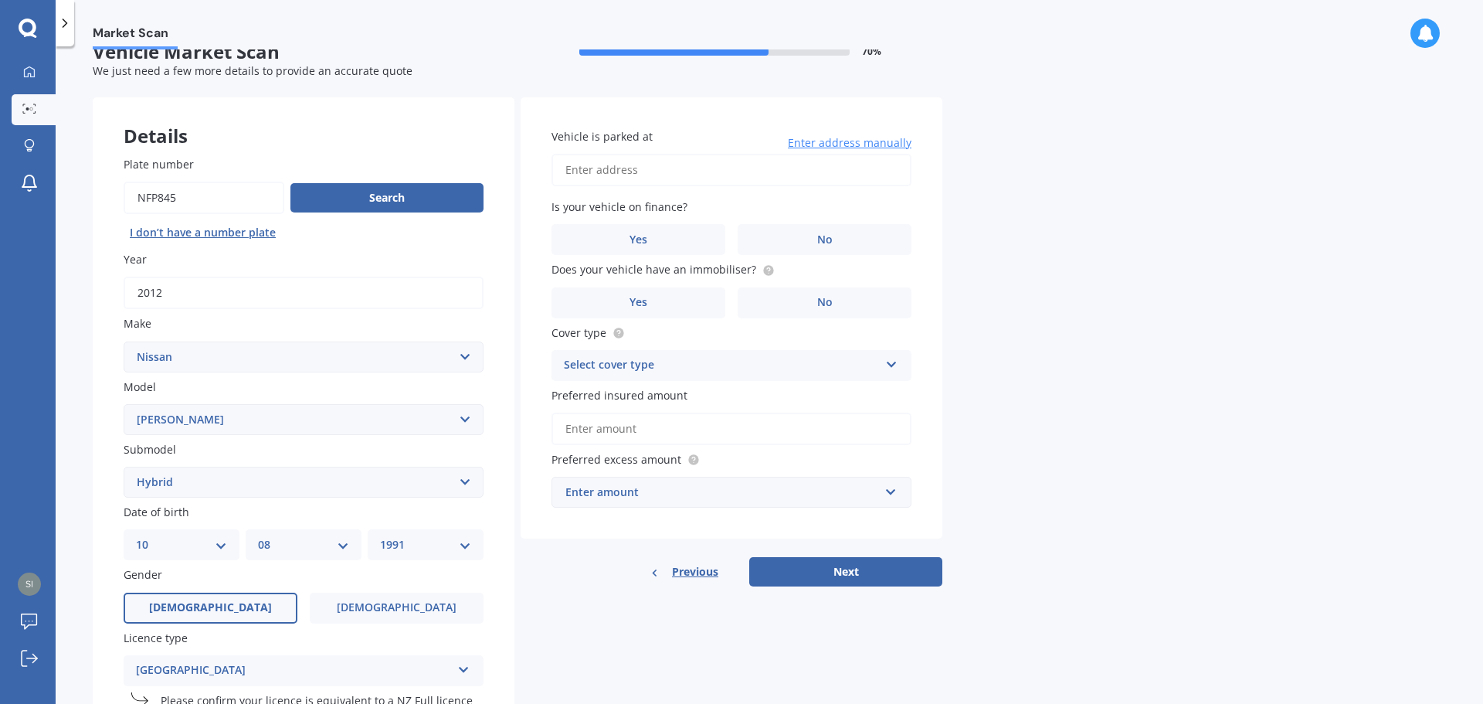
click at [660, 180] on input "Vehicle is parked at" at bounding box center [732, 170] width 360 height 32
type input "[STREET_ADDRESS]"
click at [813, 255] on label "No" at bounding box center [825, 239] width 174 height 31
click at [0, 0] on input "No" at bounding box center [0, 0] width 0 height 0
click at [796, 306] on label "No" at bounding box center [825, 302] width 174 height 31
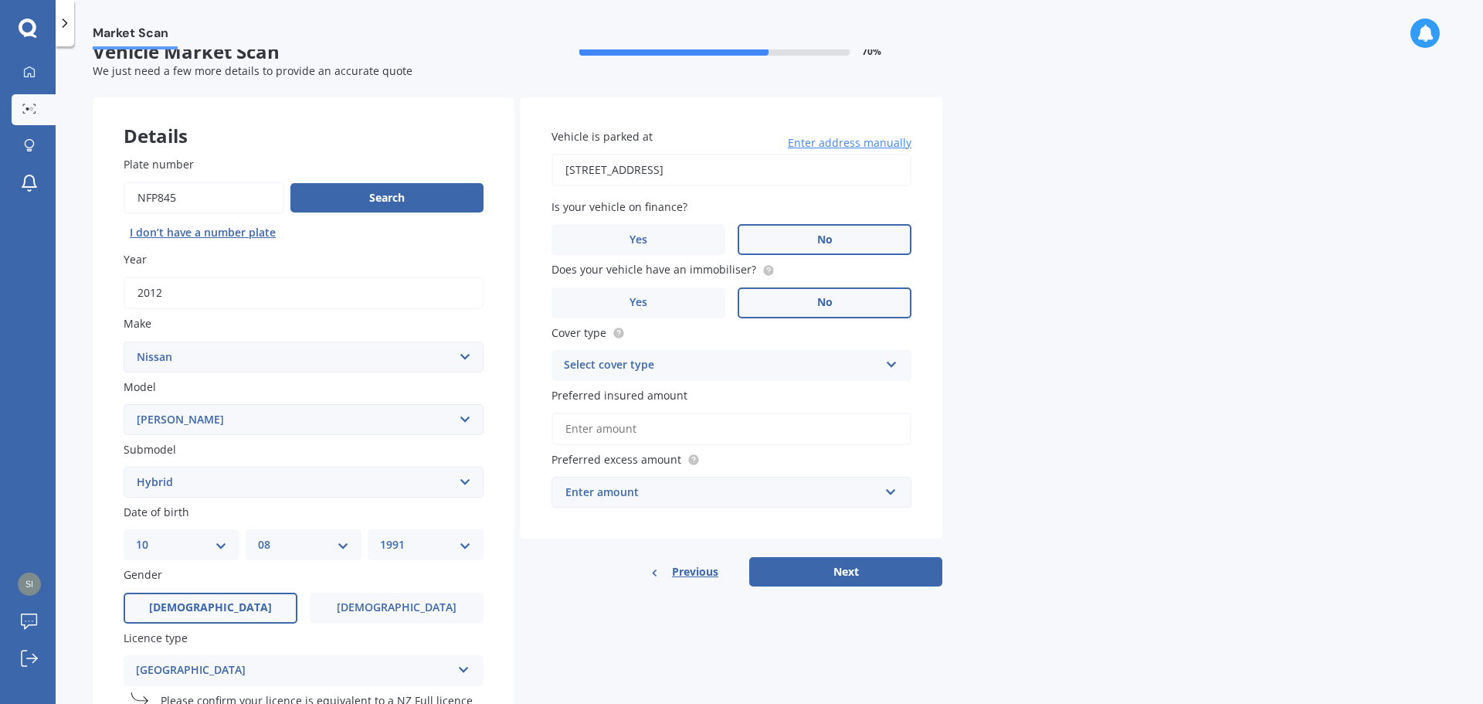
click at [0, 0] on input "No" at bounding box center [0, 0] width 0 height 0
click at [714, 361] on div "Select cover type" at bounding box center [721, 365] width 315 height 19
click at [653, 390] on div "Comprehensive" at bounding box center [731, 396] width 358 height 28
click at [653, 420] on input "Preferred insured amount" at bounding box center [732, 428] width 360 height 32
click at [740, 367] on div "Comprehensive" at bounding box center [721, 365] width 315 height 19
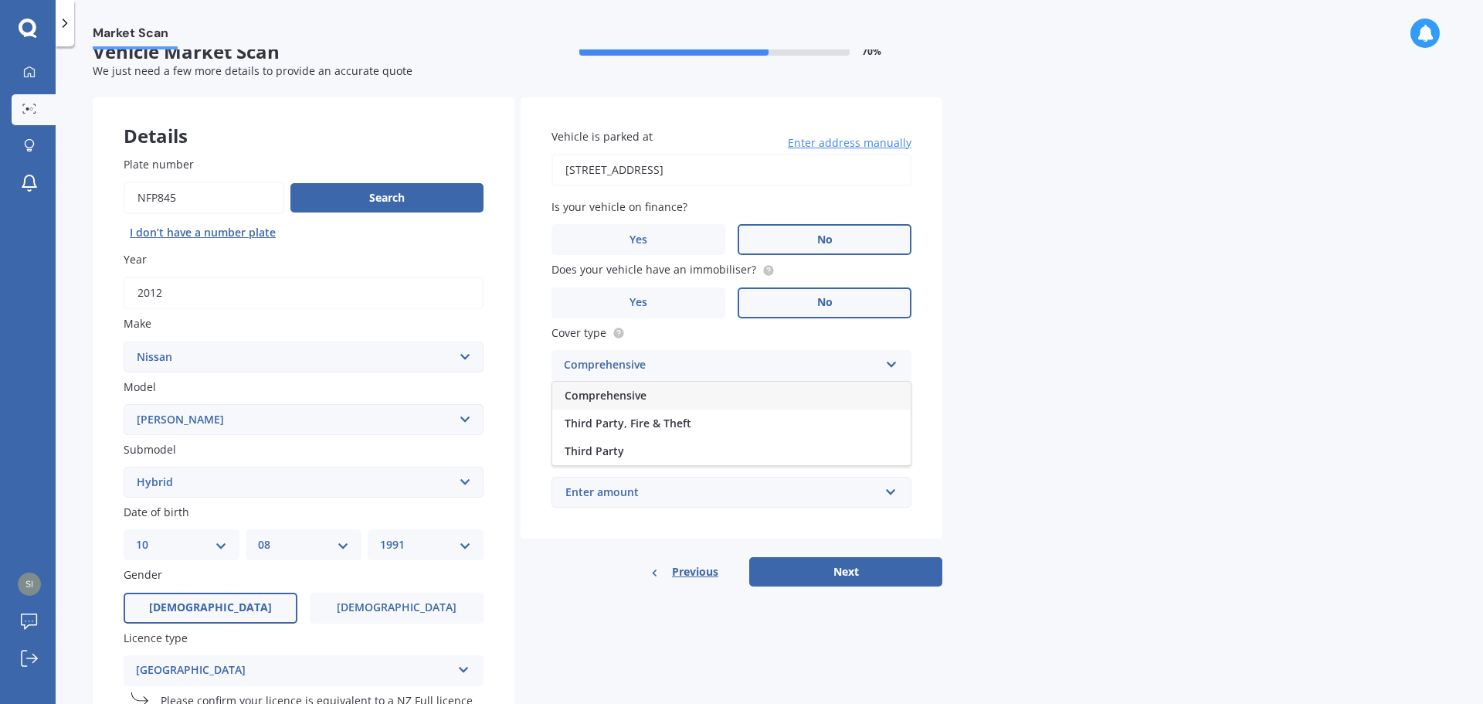
click at [740, 367] on div "Comprehensive" at bounding box center [721, 365] width 315 height 19
click at [667, 493] on div "Enter amount" at bounding box center [722, 492] width 314 height 17
type input "500"
click at [589, 401] on b "500" at bounding box center [580, 406] width 19 height 15
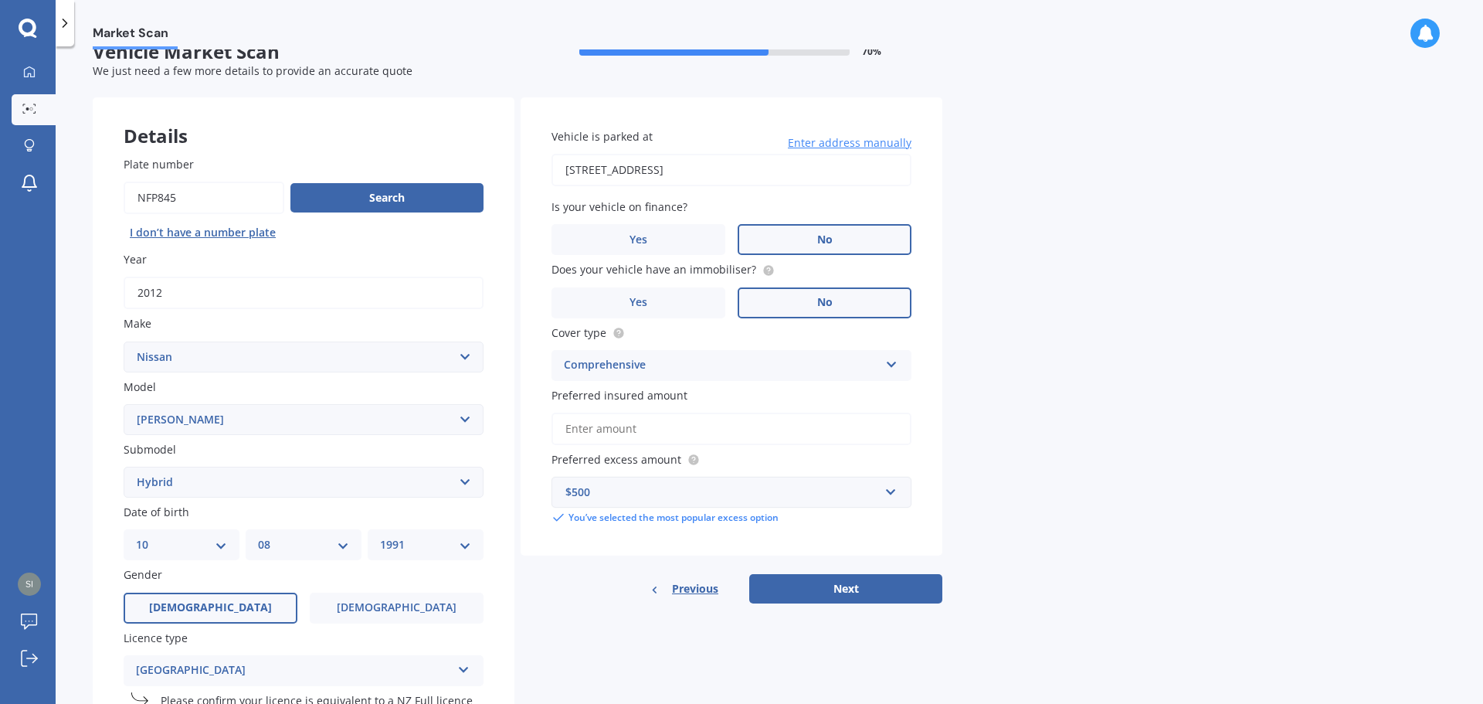
click at [633, 429] on input "Preferred insured amount" at bounding box center [732, 428] width 360 height 32
click at [670, 365] on div "Comprehensive" at bounding box center [721, 365] width 315 height 19
click at [632, 417] on input "Preferred insured amount" at bounding box center [732, 428] width 360 height 32
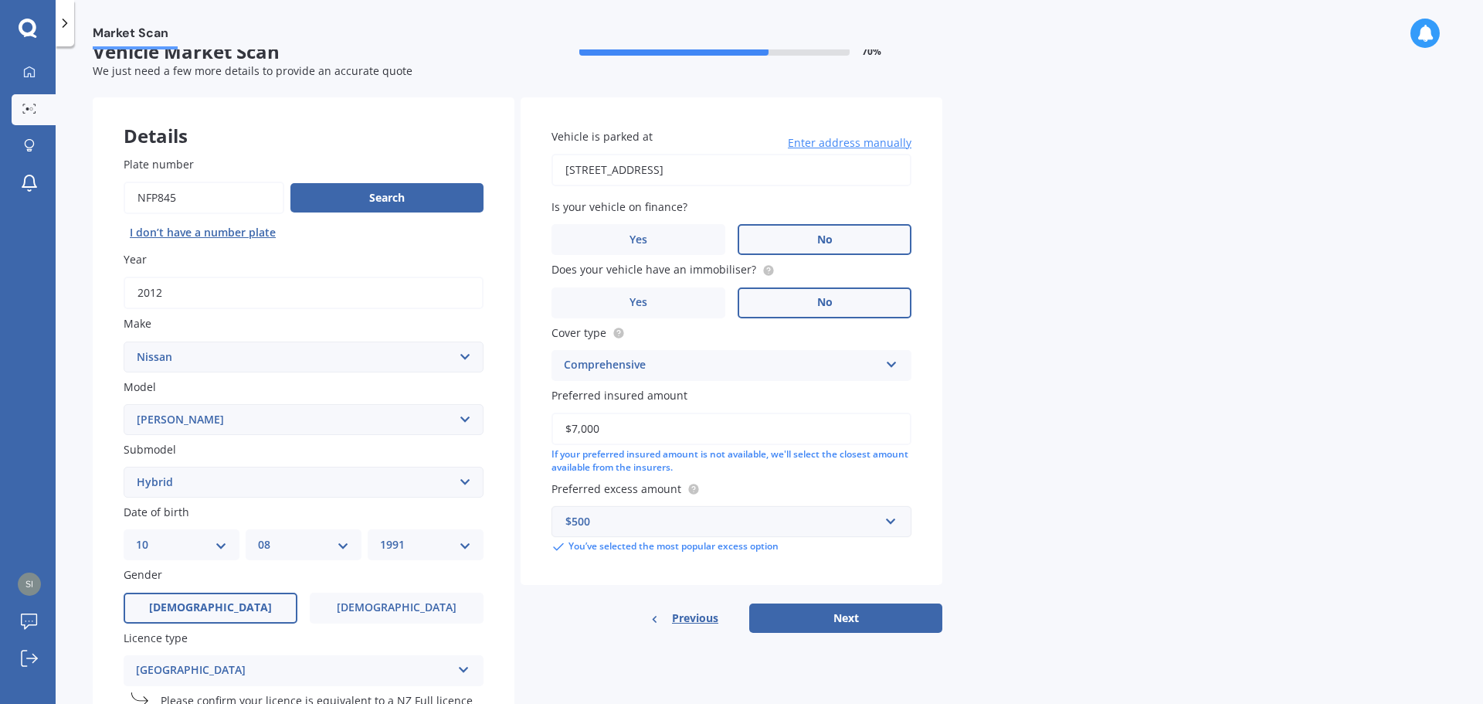
type input "$7,000"
click at [979, 426] on div "Market Scan Vehicle Market Scan 70 % We just need a few more details to provide…" at bounding box center [769, 377] width 1427 height 657
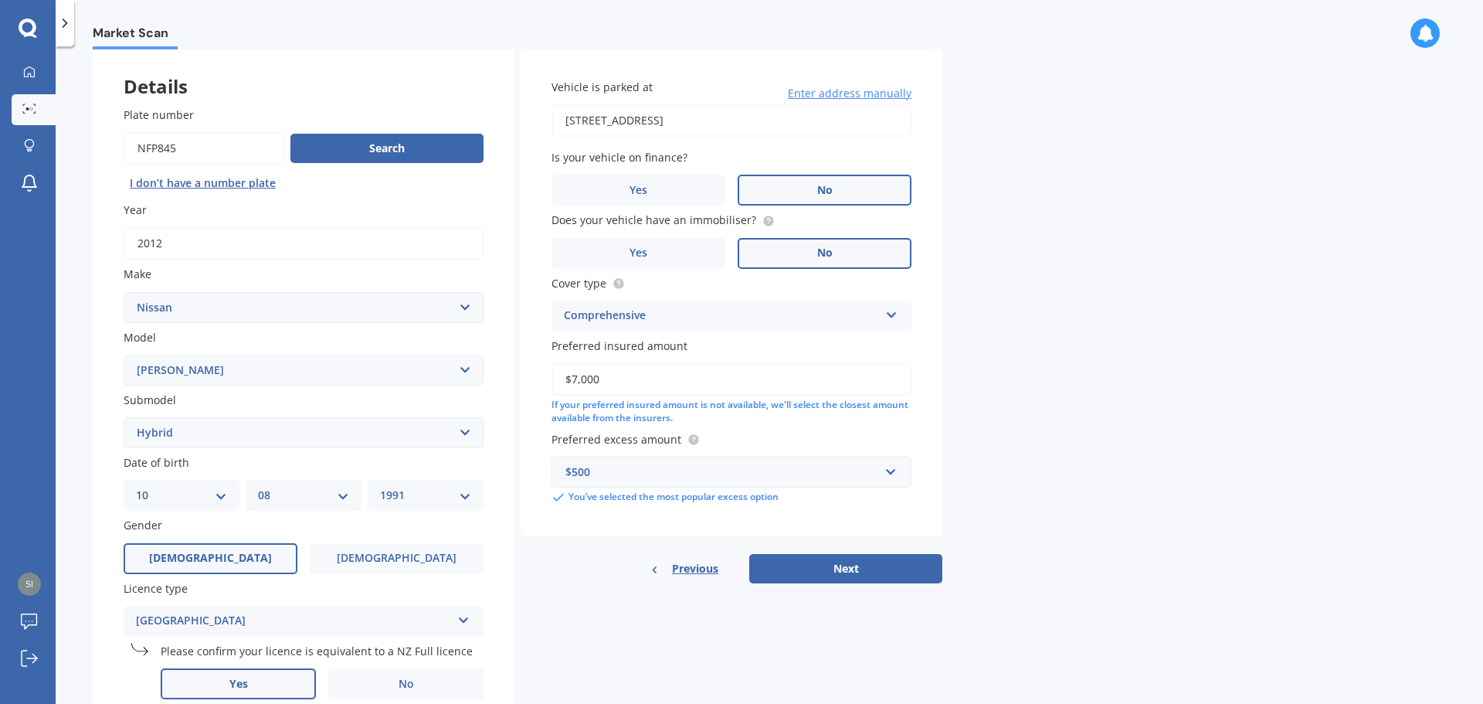
scroll to position [78, 0]
click at [803, 567] on button "Next" at bounding box center [845, 566] width 193 height 29
select select "10"
select select "08"
select select "1991"
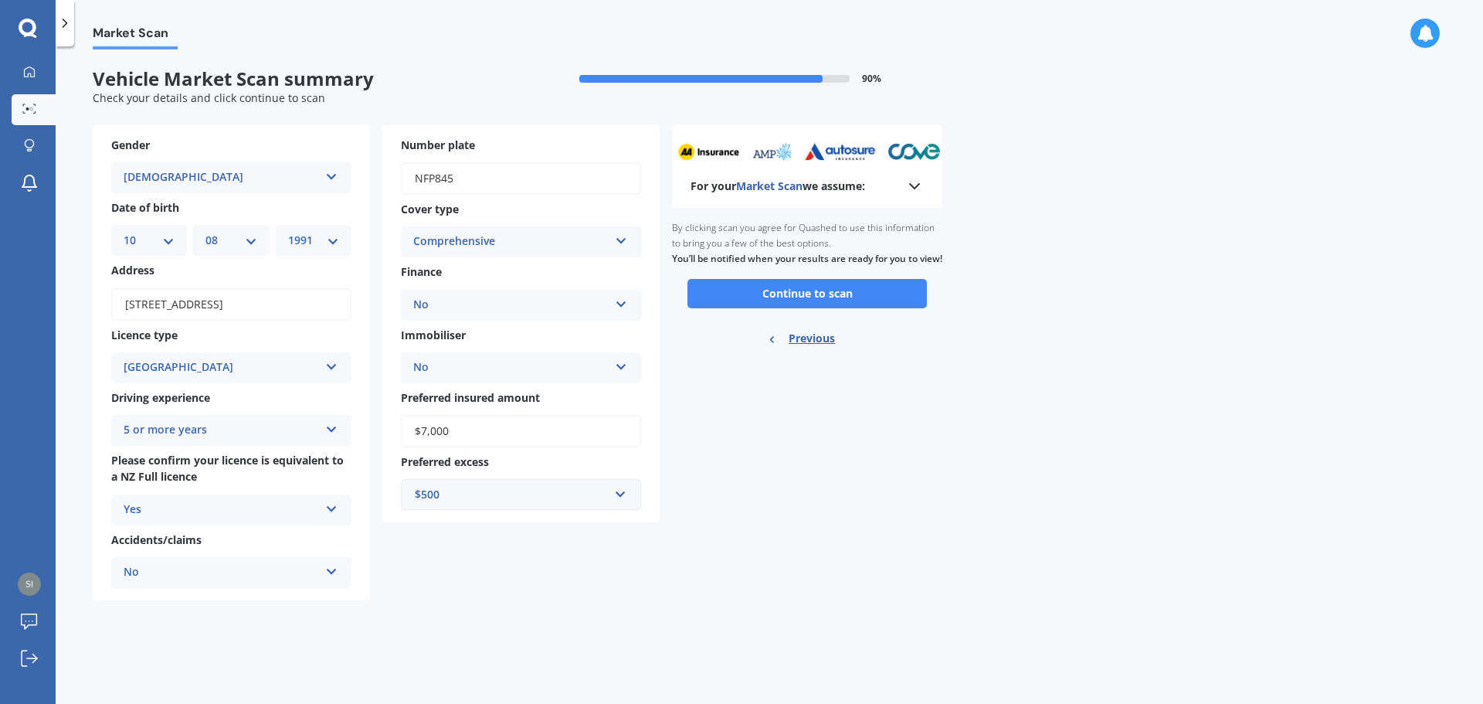
scroll to position [0, 0]
click at [487, 436] on input "$7,000" at bounding box center [521, 431] width 240 height 32
type input "$7"
type input "$6,000"
click at [744, 308] on button "Continue to scan" at bounding box center [806, 293] width 239 height 29
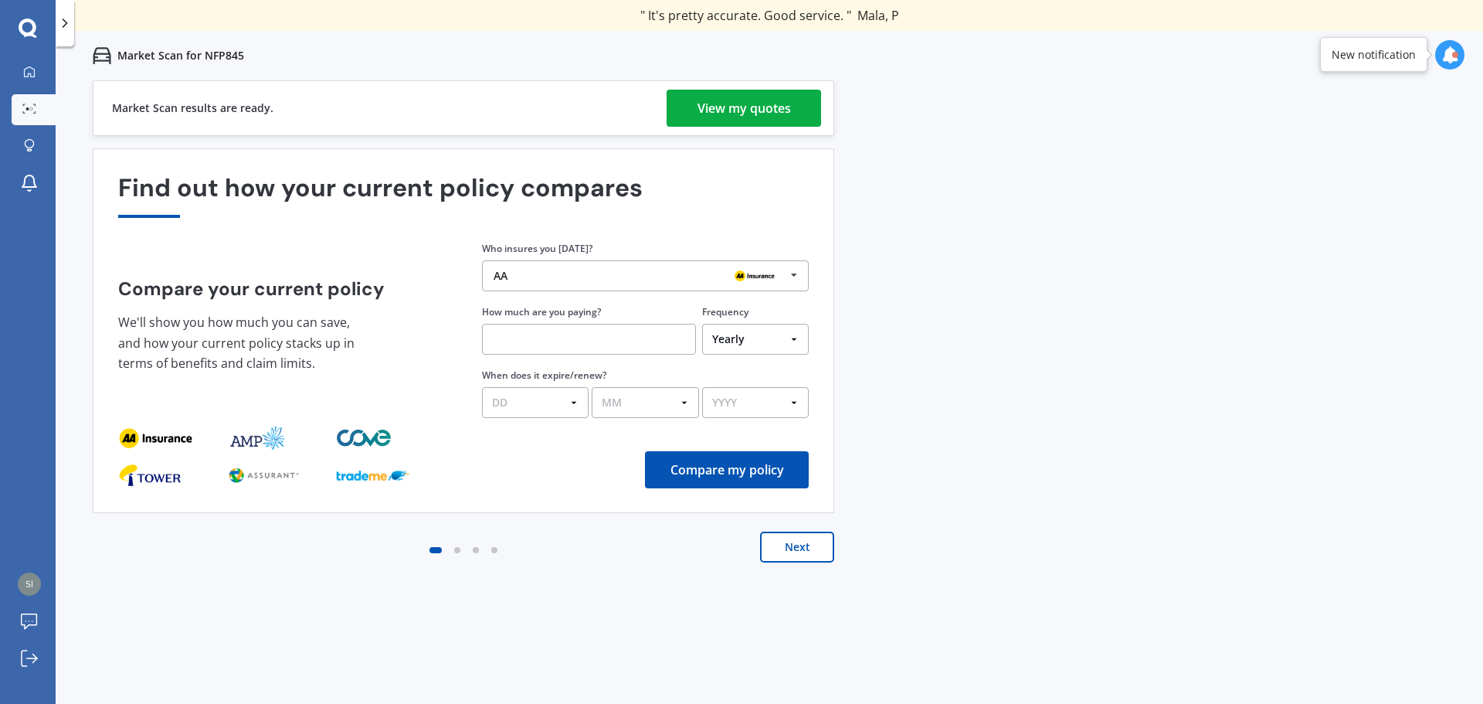
click at [748, 114] on div "View my quotes" at bounding box center [744, 108] width 93 height 37
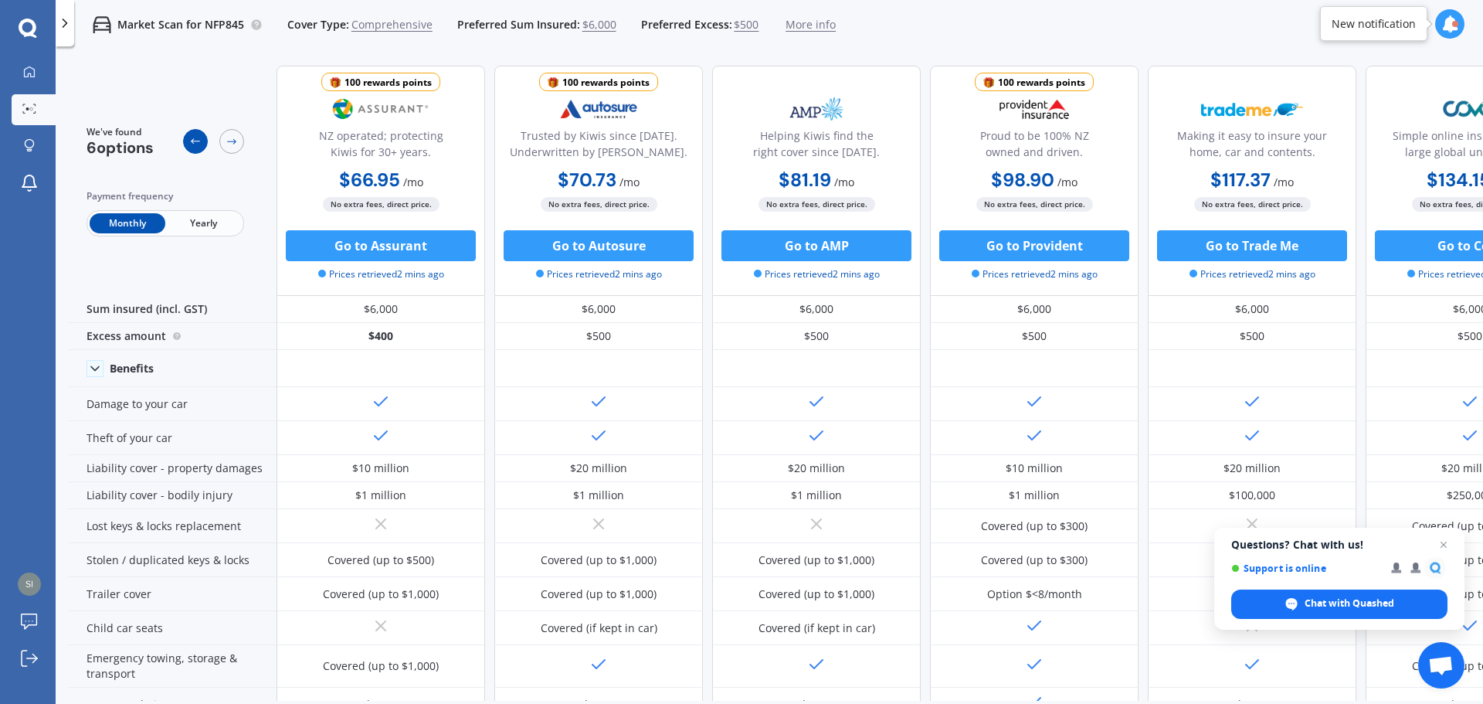
click at [197, 143] on icon at bounding box center [195, 141] width 12 height 12
click at [222, 144] on div at bounding box center [231, 141] width 25 height 25
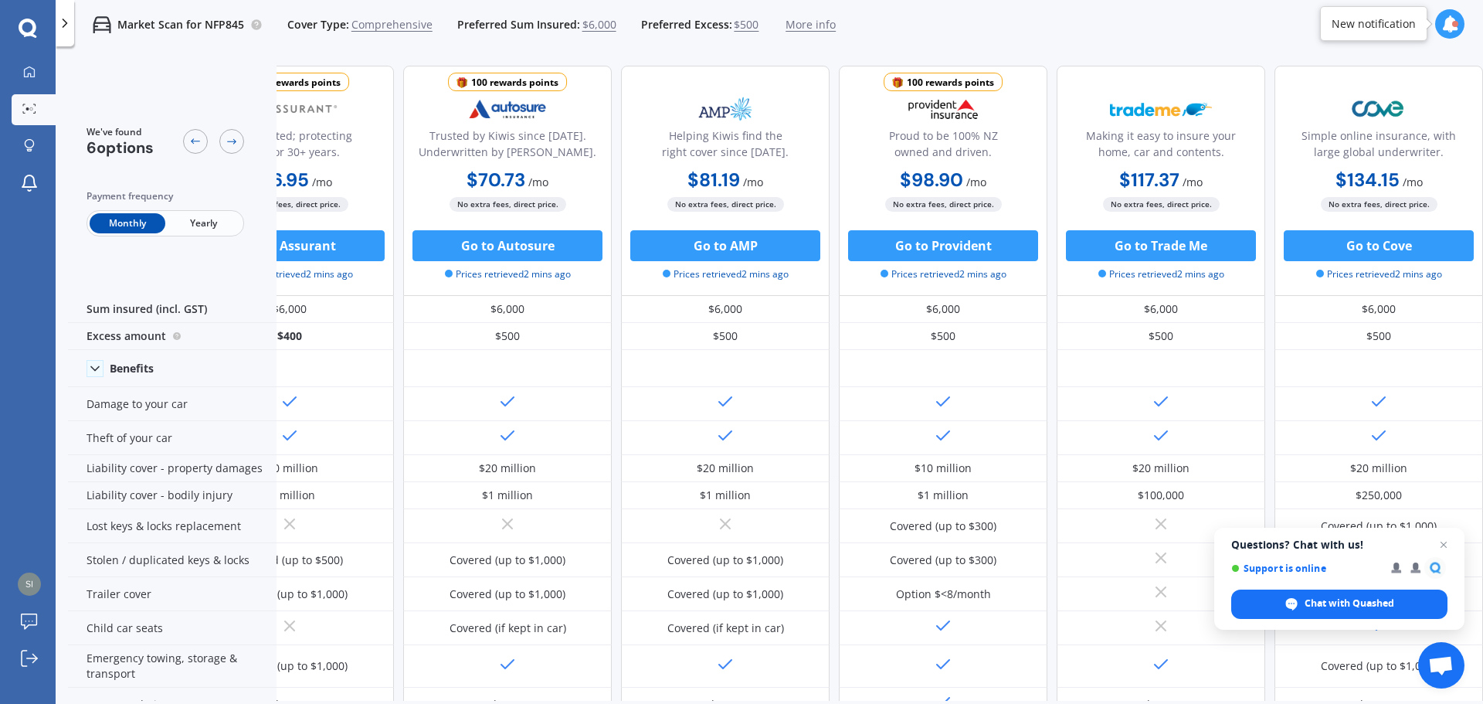
click at [182, 148] on div "We've found 6 options" at bounding box center [166, 141] width 158 height 32
click at [188, 147] on div at bounding box center [195, 141] width 25 height 25
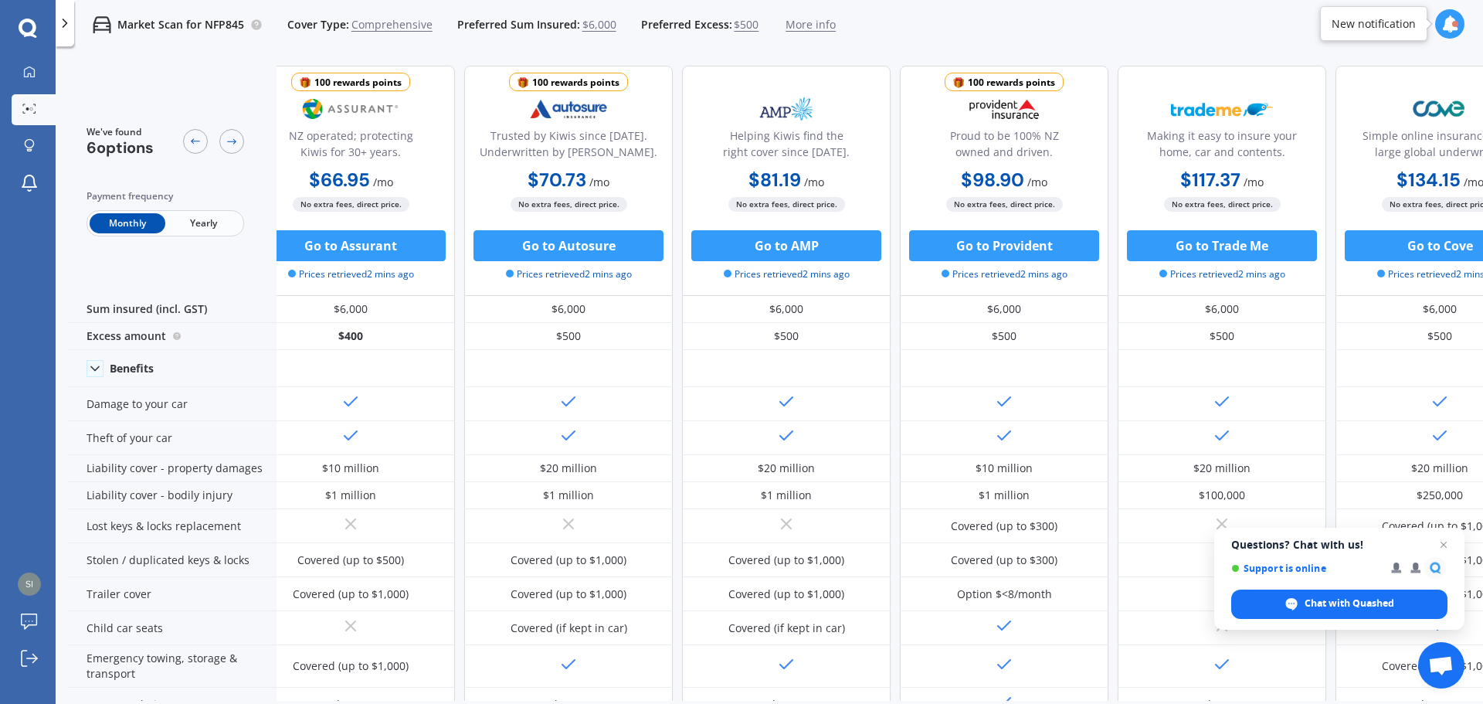
scroll to position [0, 0]
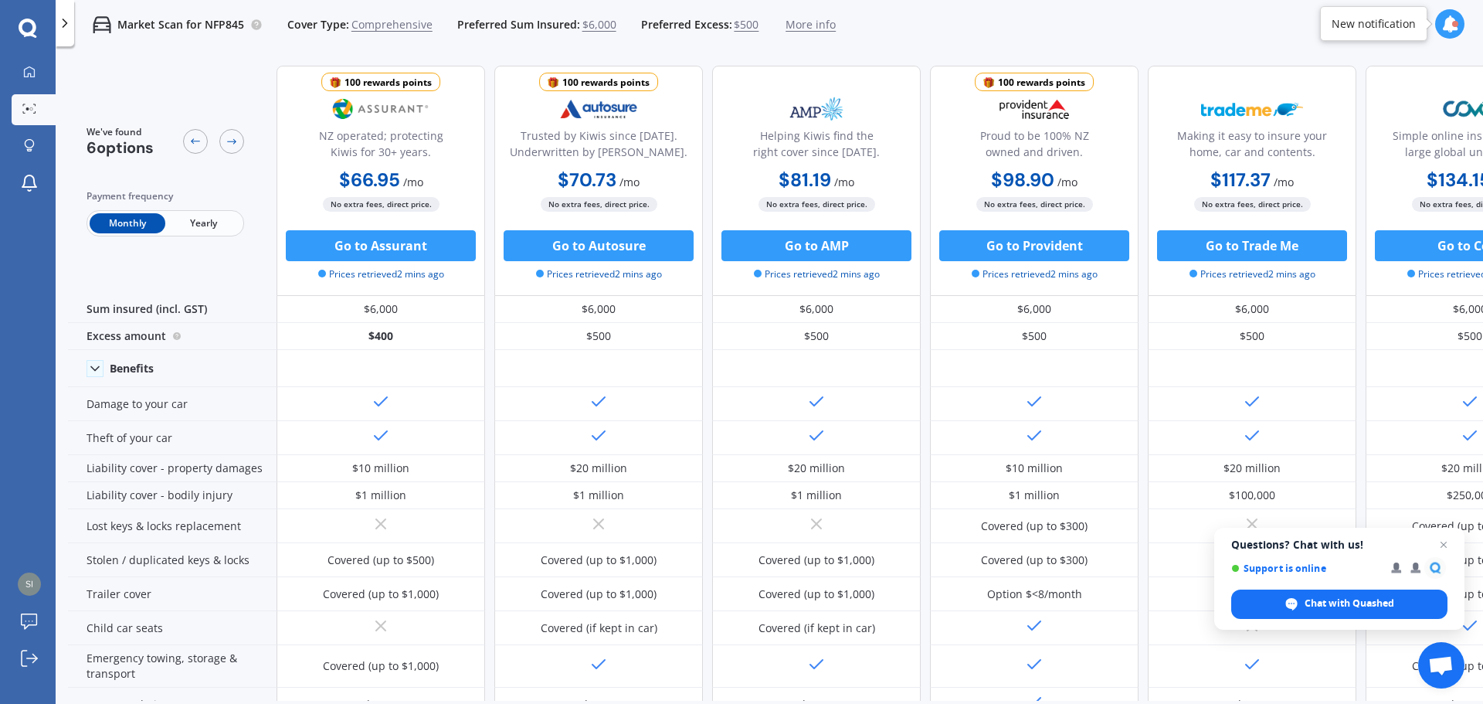
click at [191, 236] on div "Monthly Yearly" at bounding box center [166, 223] width 158 height 26
click at [205, 227] on span "Yearly" at bounding box center [203, 223] width 76 height 20
click at [116, 226] on span "Monthly" at bounding box center [128, 223] width 76 height 20
click at [199, 231] on span "Yearly" at bounding box center [203, 223] width 76 height 20
click at [409, 21] on span "Comprehensive" at bounding box center [391, 24] width 81 height 15
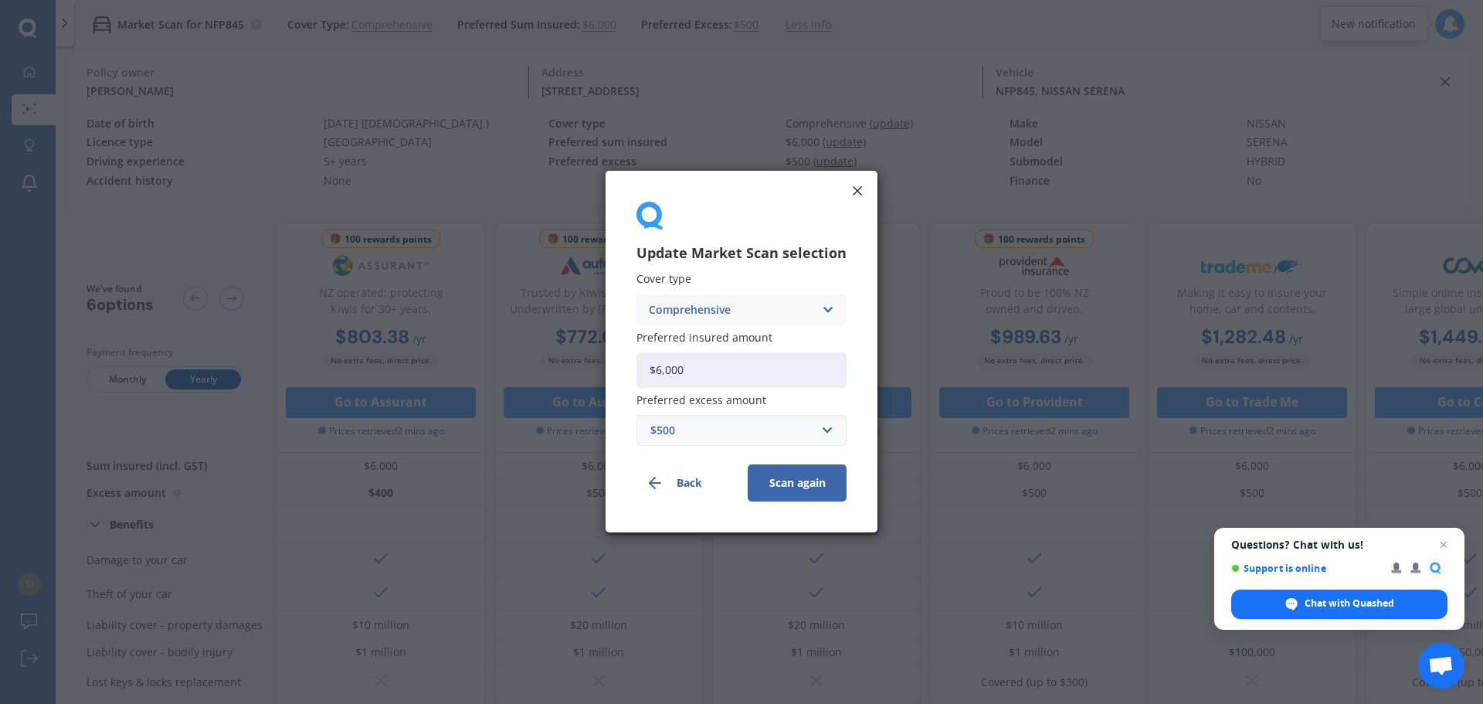
click at [747, 308] on div "Comprehensive" at bounding box center [731, 309] width 165 height 17
click at [718, 364] on span "Third Party, Fire & Theft" at bounding box center [713, 367] width 127 height 11
click at [774, 473] on button "Scan again" at bounding box center [797, 483] width 99 height 37
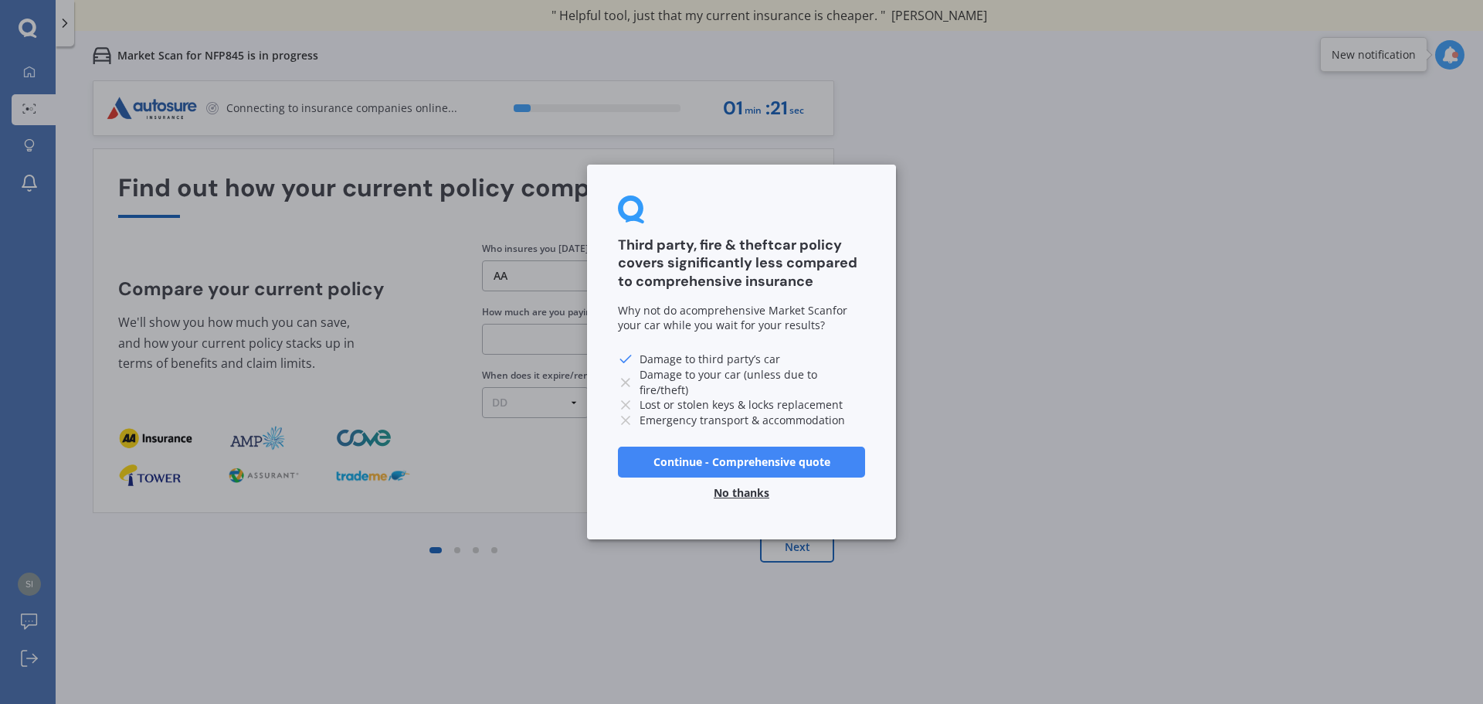
click at [731, 490] on button "No thanks" at bounding box center [741, 492] width 74 height 31
